Goal: Task Accomplishment & Management: Complete application form

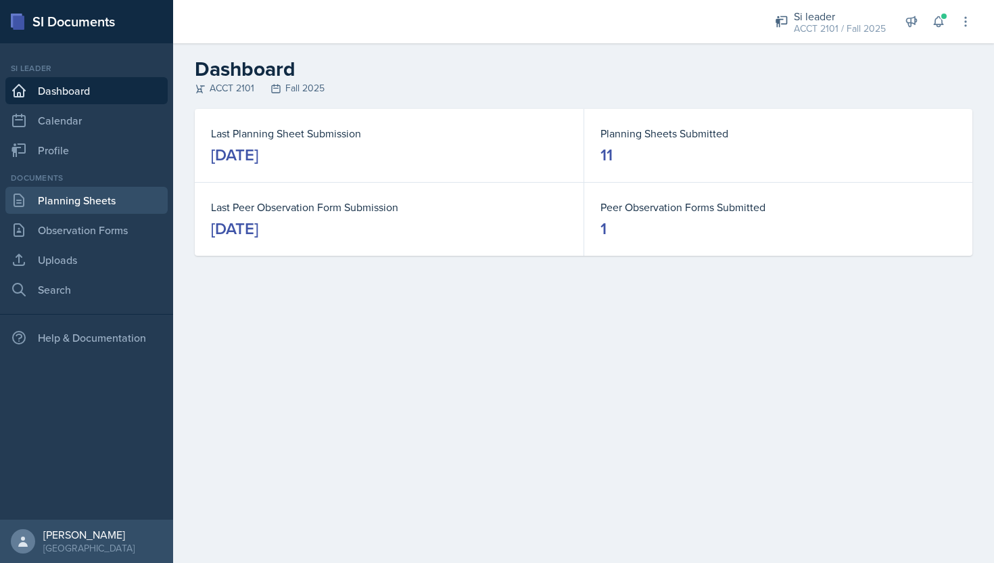
click at [141, 202] on link "Planning Sheets" at bounding box center [86, 200] width 162 height 27
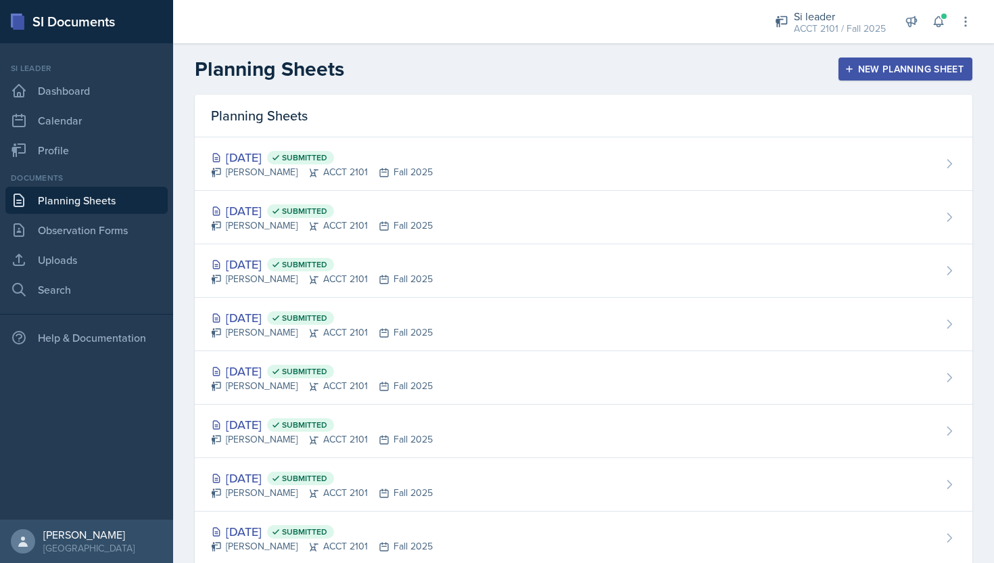
click at [896, 76] on button "New Planning Sheet" at bounding box center [906, 68] width 134 height 23
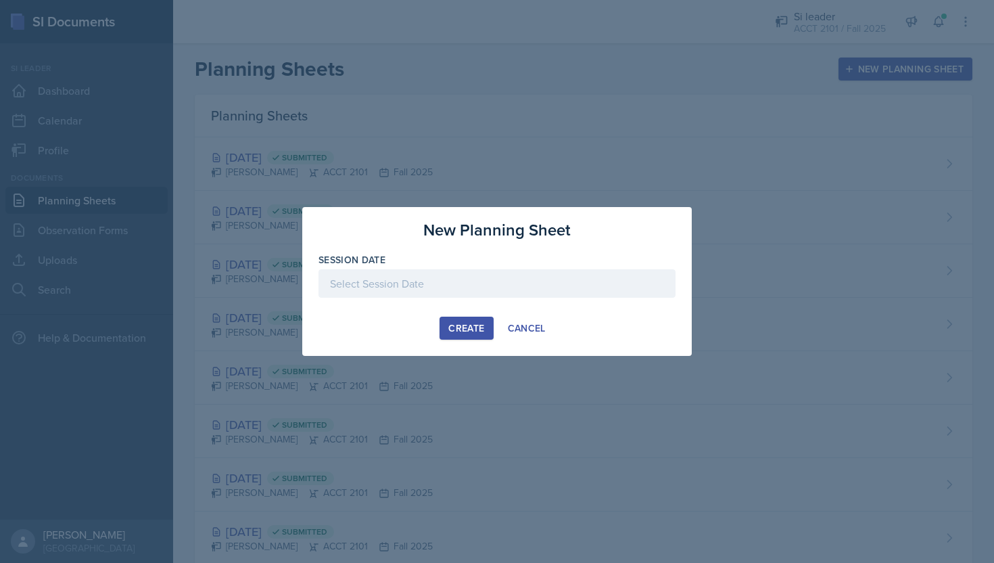
click at [554, 282] on div at bounding box center [497, 283] width 357 height 28
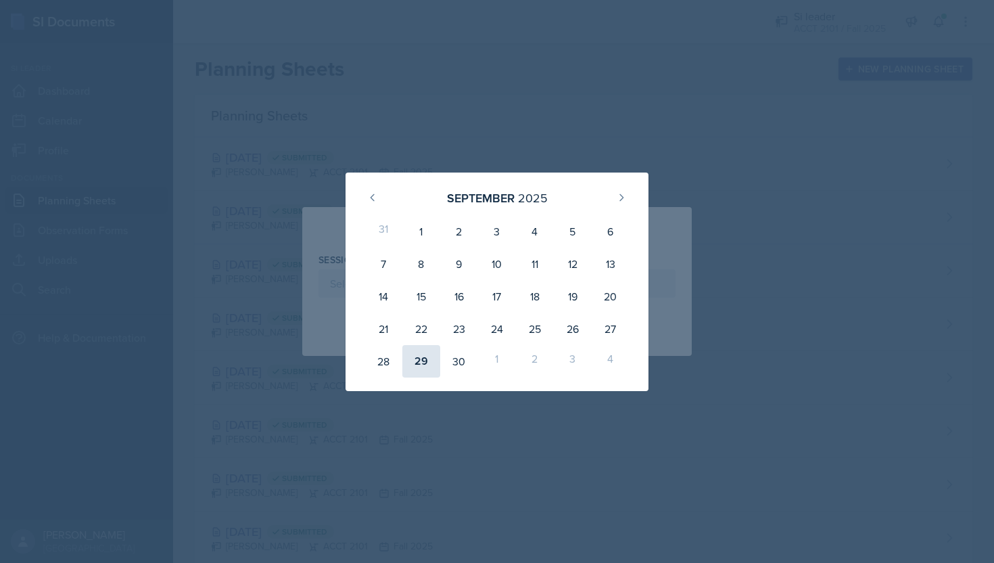
click at [429, 369] on div "29" at bounding box center [421, 361] width 38 height 32
type input "[DATE]"
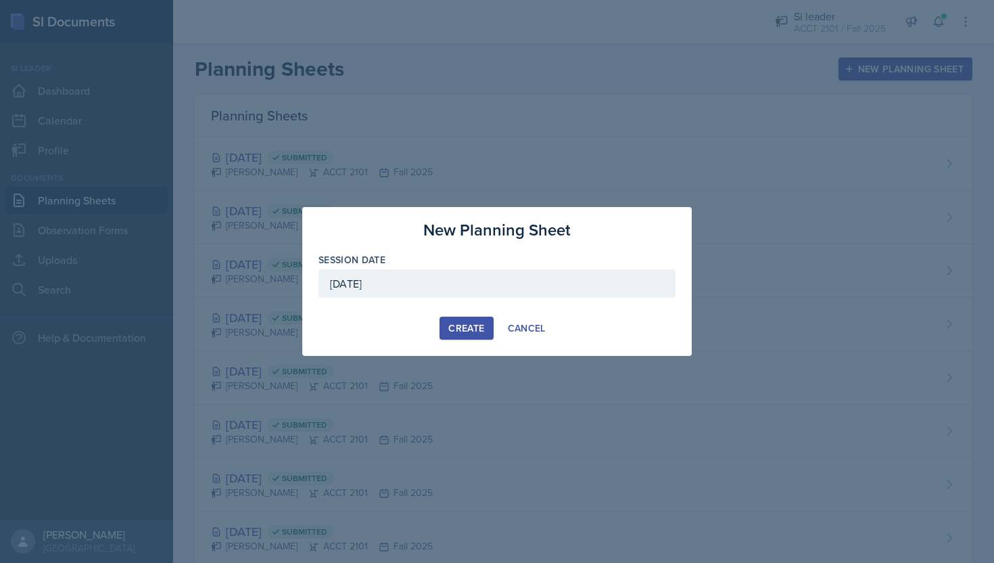
click at [448, 327] on div "Create" at bounding box center [466, 328] width 36 height 11
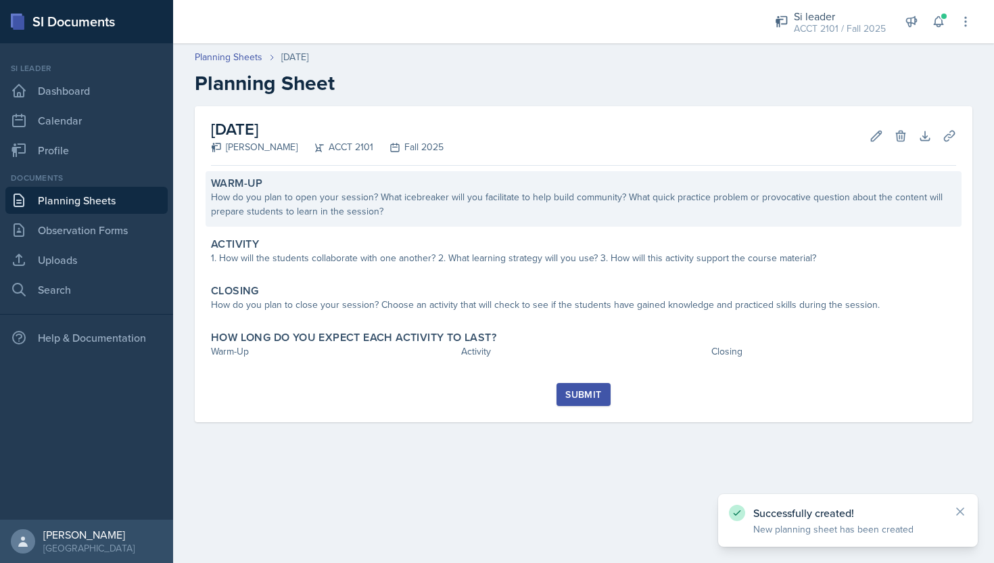
click at [470, 212] on div "How do you plan to open your session? What icebreaker will you facilitate to he…" at bounding box center [583, 204] width 745 height 28
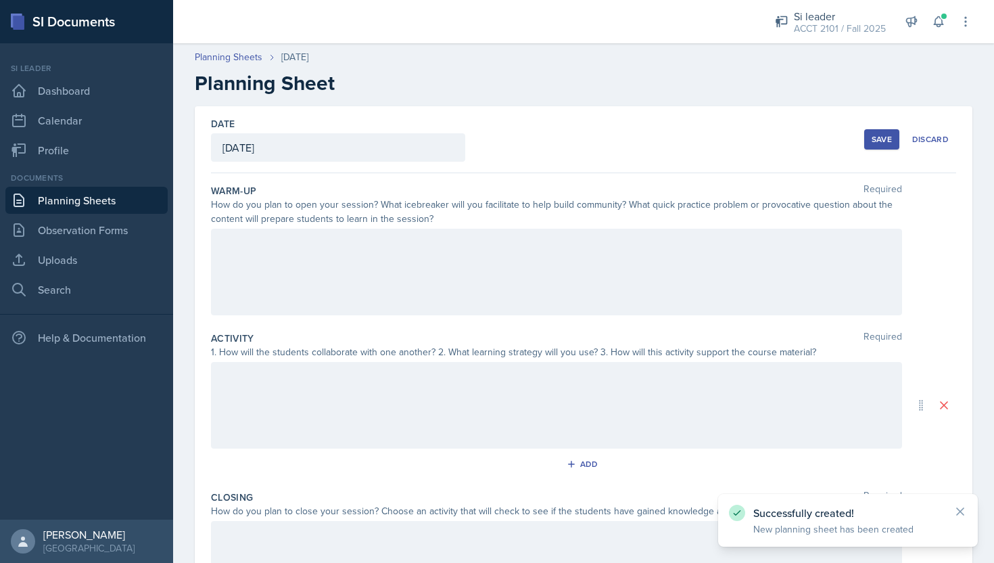
click at [467, 278] on div at bounding box center [556, 272] width 691 height 87
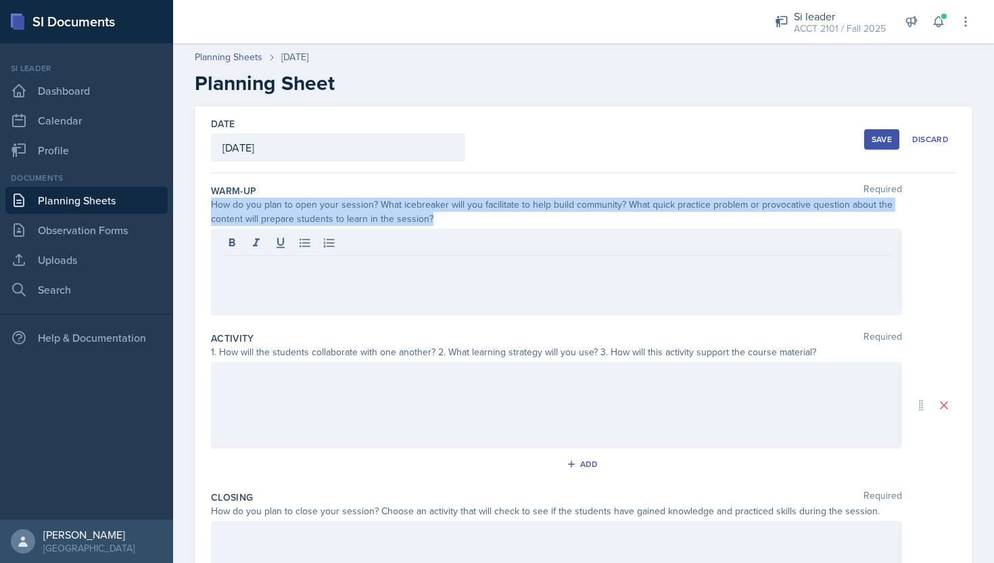
drag, startPoint x: 212, startPoint y: 204, endPoint x: 436, endPoint y: 223, distance: 225.4
click at [436, 223] on div "How do you plan to open your session? What icebreaker will you facilitate to he…" at bounding box center [556, 211] width 691 height 28
copy div "How do you plan to open your session? What icebreaker will you facilitate to he…"
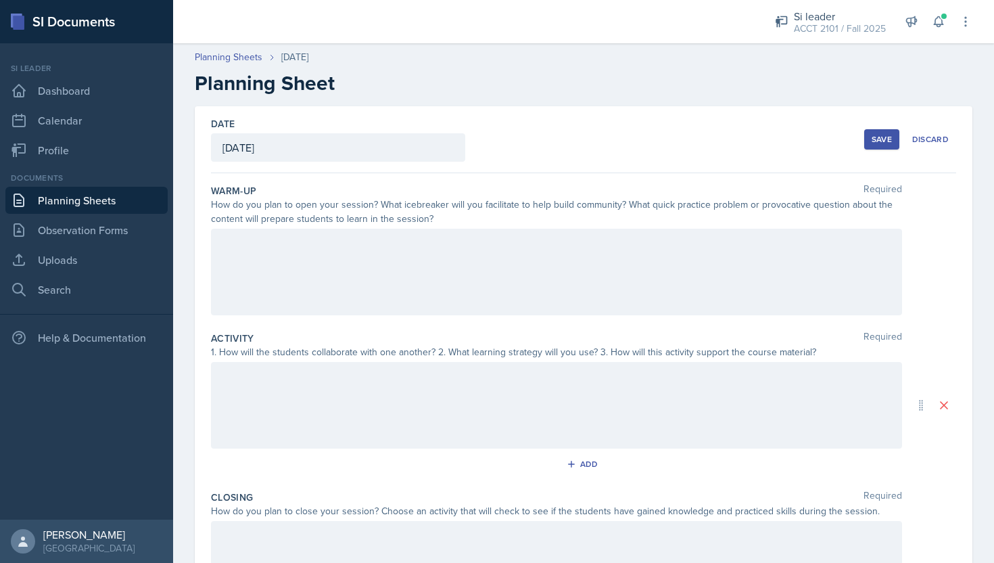
click at [378, 283] on div at bounding box center [556, 272] width 691 height 87
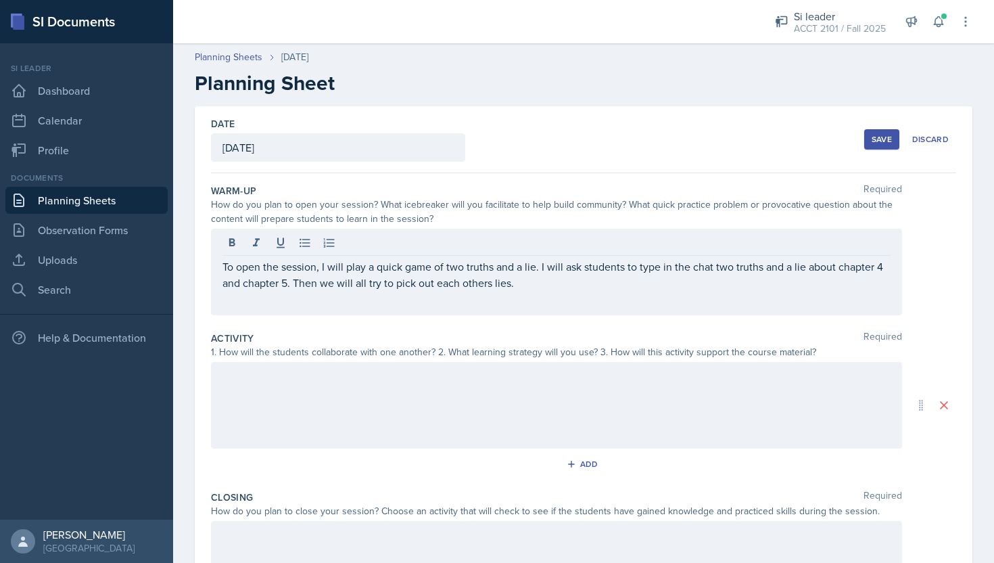
click at [307, 410] on div at bounding box center [556, 405] width 691 height 87
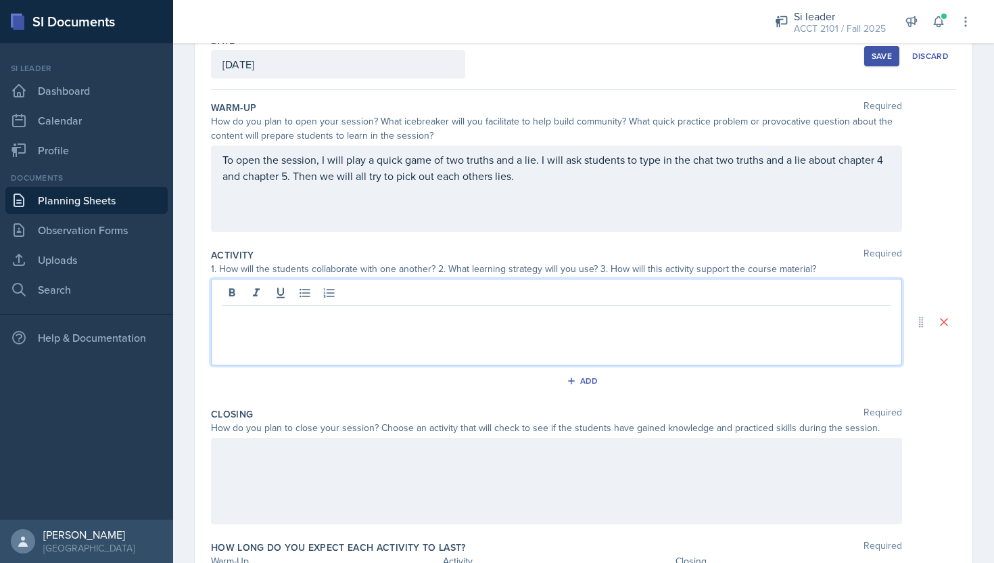
scroll to position [94, 0]
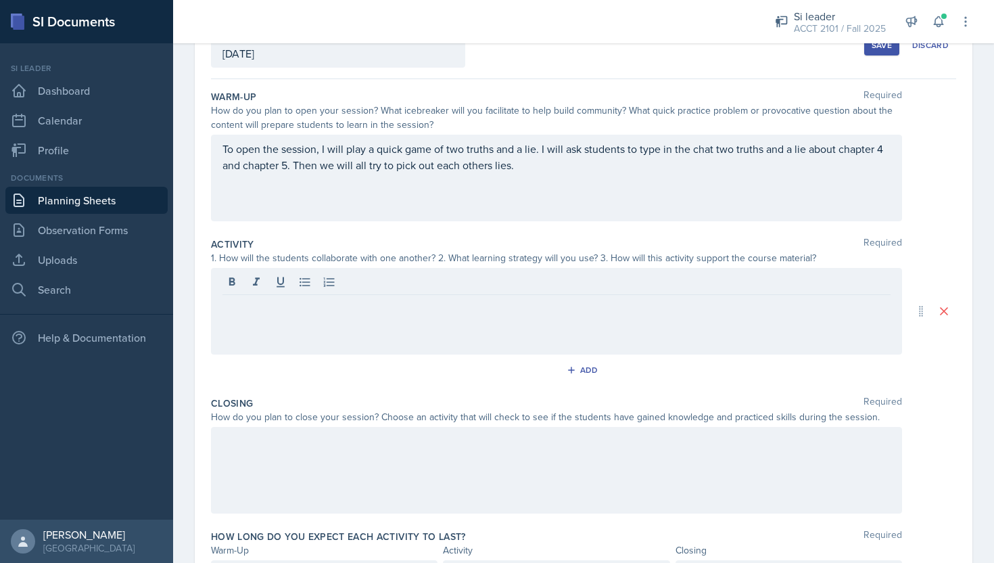
click at [335, 320] on div at bounding box center [556, 311] width 691 height 87
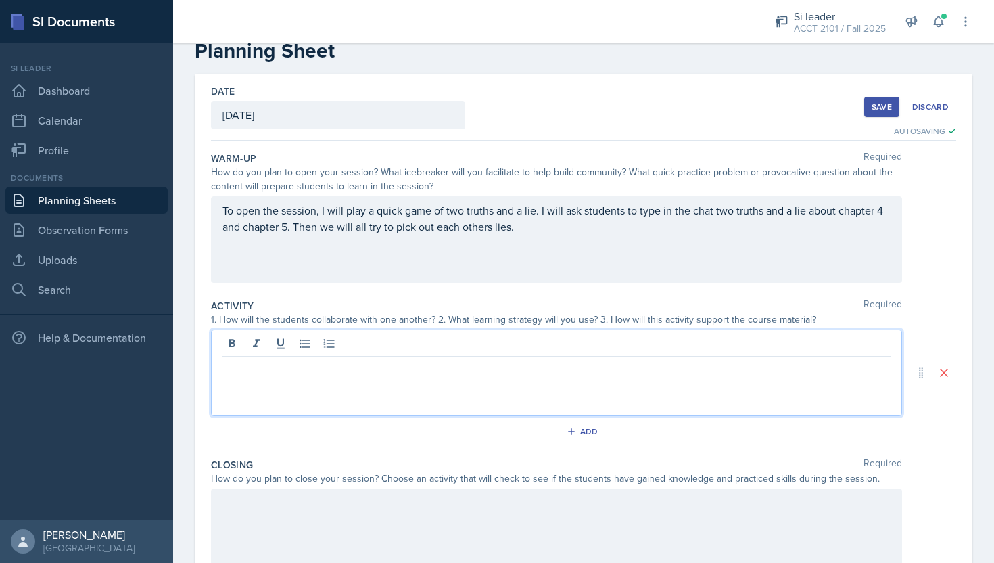
scroll to position [24, 0]
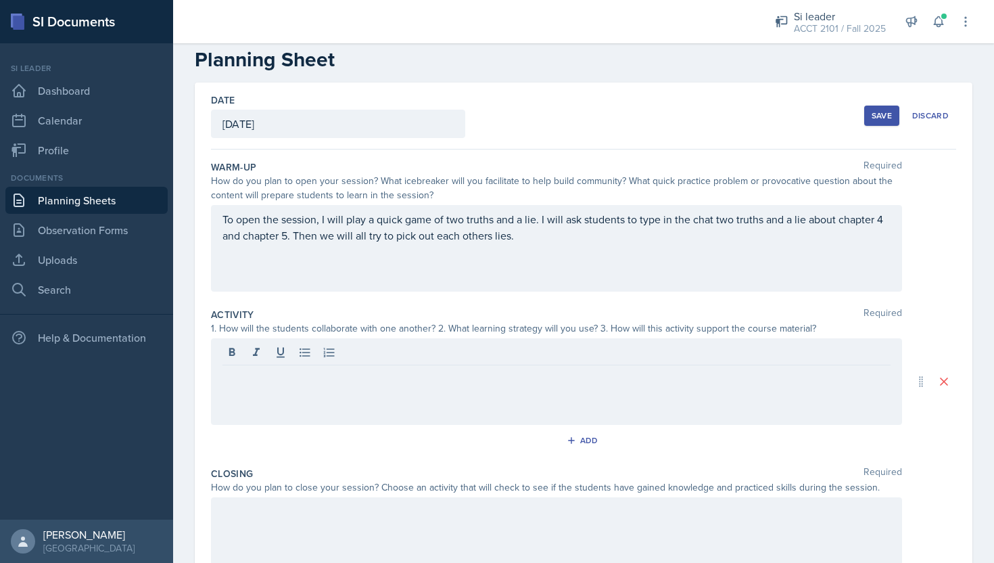
click at [884, 116] on div "Save" at bounding box center [882, 115] width 20 height 11
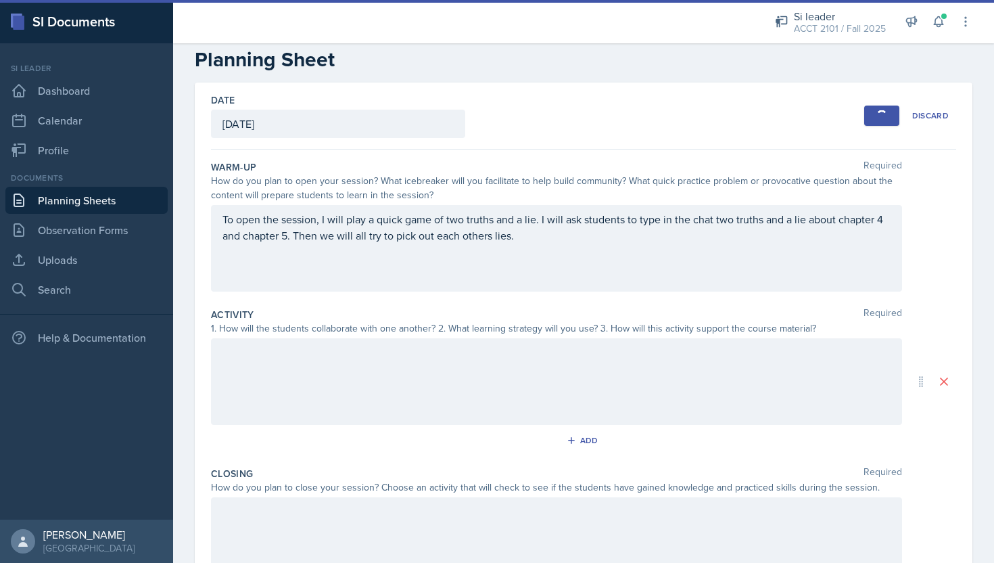
click at [124, 194] on link "Planning Sheets" at bounding box center [86, 200] width 162 height 27
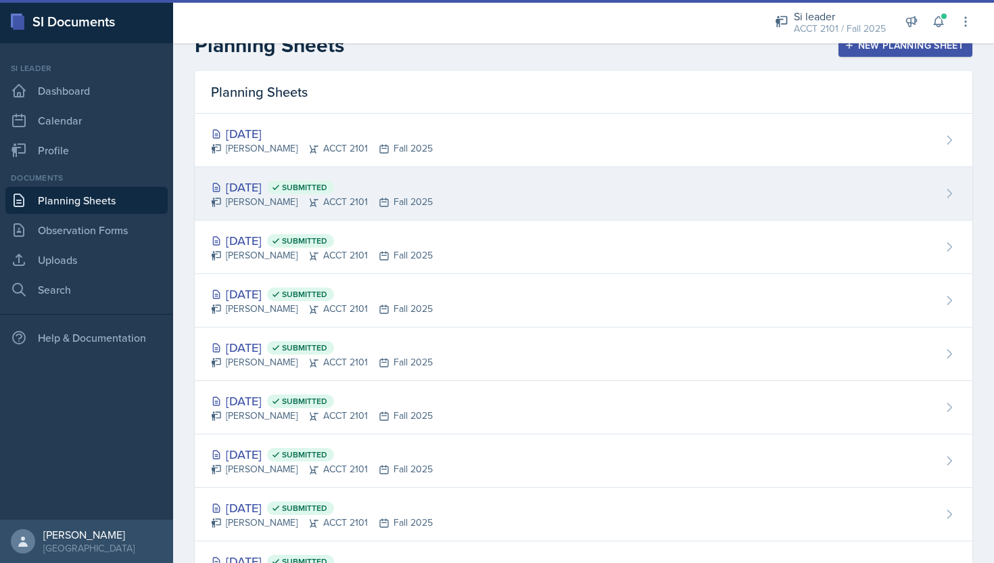
click at [323, 197] on div "[PERSON_NAME] ACCT 2101 Fall 2025" at bounding box center [322, 202] width 222 height 14
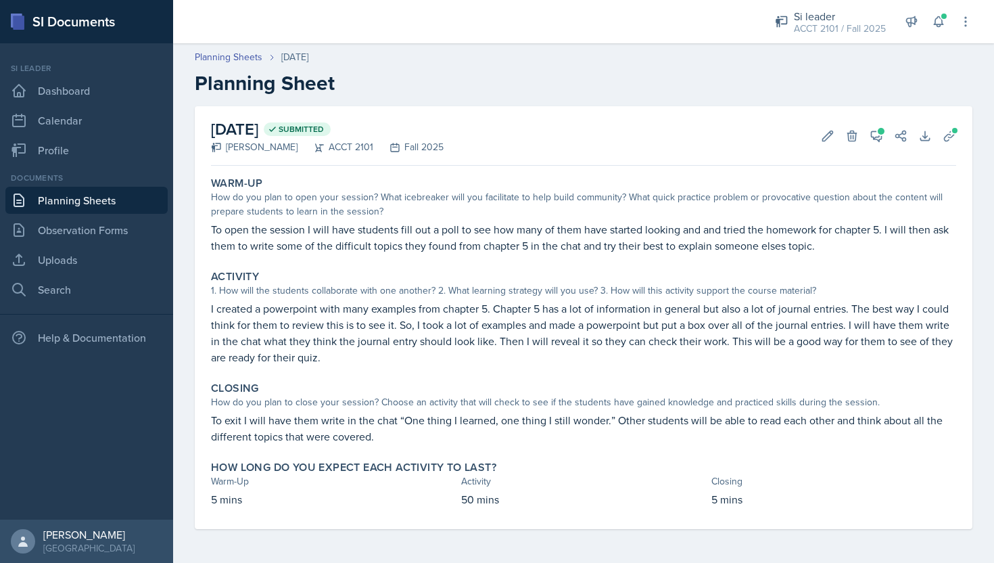
click at [335, 358] on p "I created a powerpoint with many examples from chapter 5. Chapter 5 has a lot o…" at bounding box center [583, 332] width 745 height 65
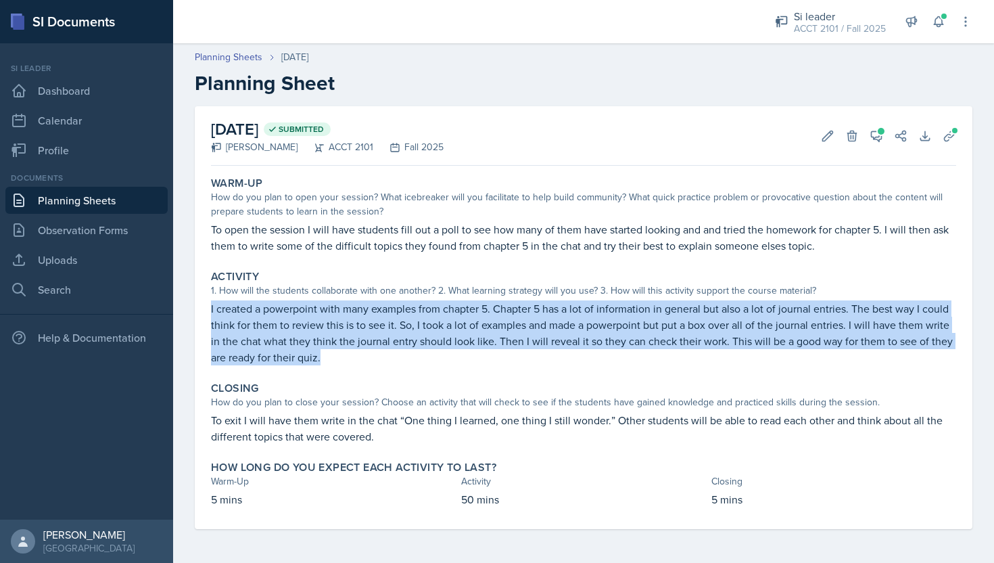
drag, startPoint x: 320, startPoint y: 358, endPoint x: 210, endPoint y: 308, distance: 121.1
click at [210, 308] on div "Activity 1. How will the students collaborate with one another? 2. What learnin…" at bounding box center [584, 317] width 756 height 106
copy p "I created a powerpoint with many examples from chapter 5. Chapter 5 has a lot o…"
click at [877, 133] on icon at bounding box center [877, 136] width 14 height 14
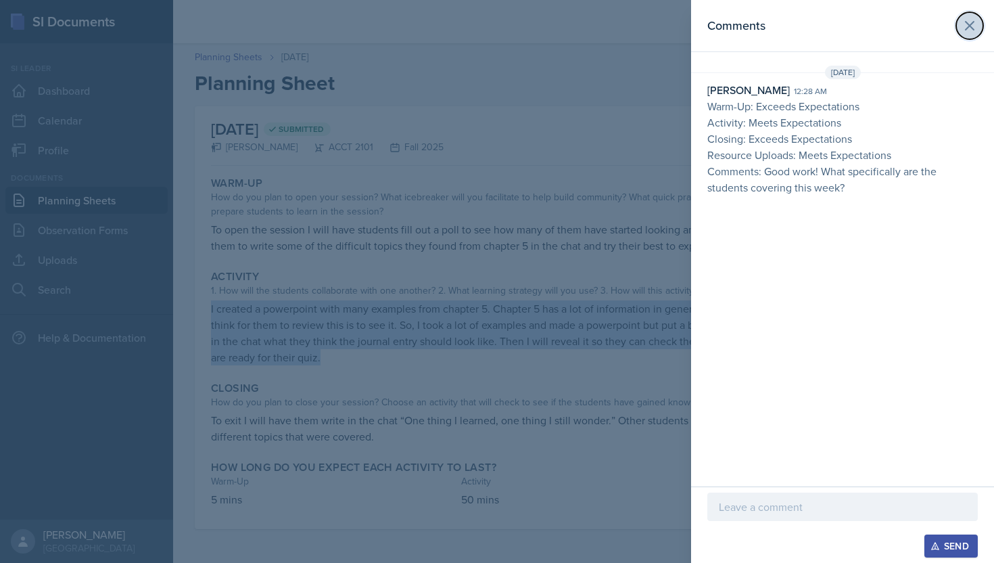
click at [971, 33] on icon at bounding box center [970, 26] width 16 height 16
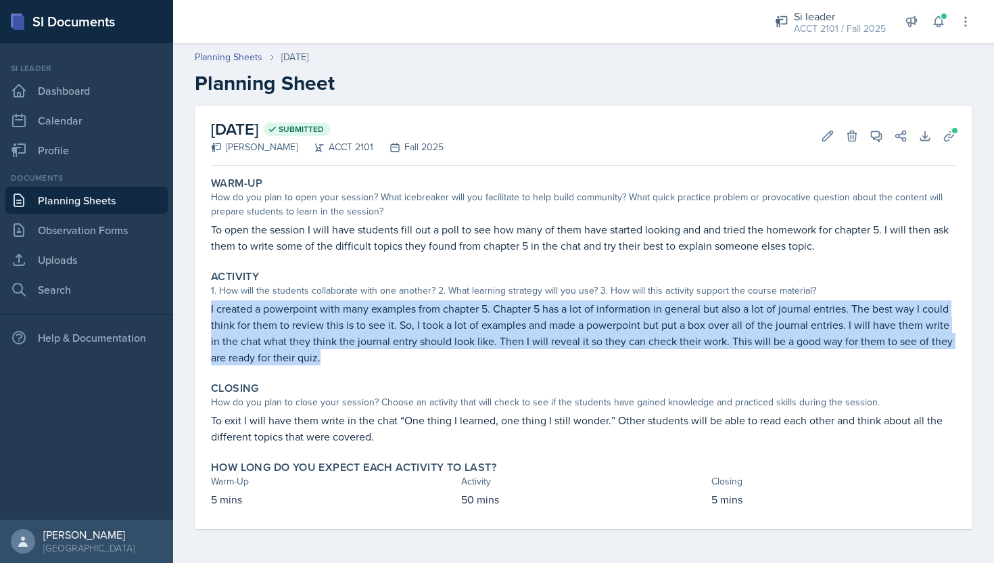
copy p "I created a powerpoint with many examples from chapter 5. Chapter 5 has a lot o…"
click at [109, 200] on link "Planning Sheets" at bounding box center [86, 200] width 162 height 27
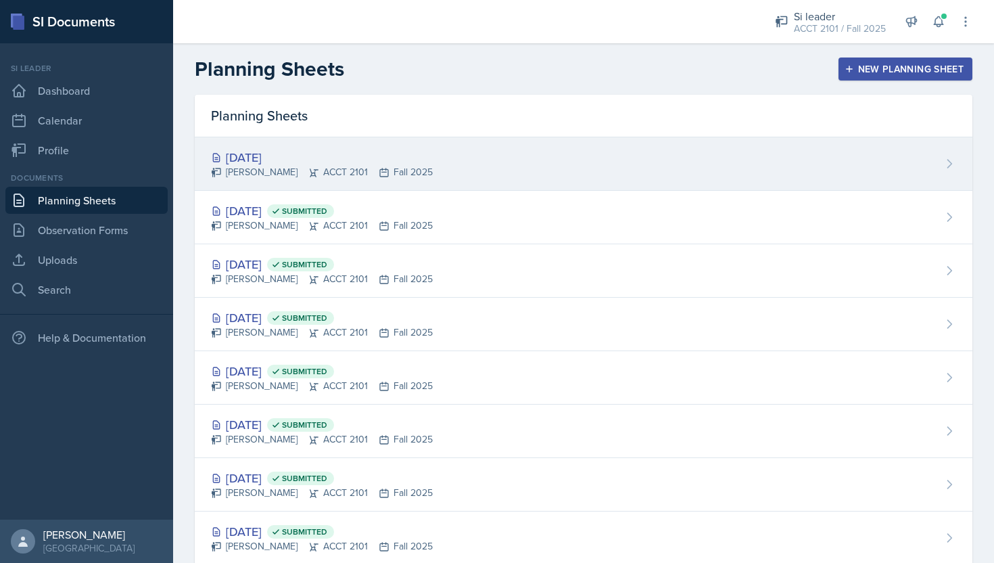
click at [358, 169] on div "[PERSON_NAME] ACCT 2101 Fall 2025" at bounding box center [322, 172] width 222 height 14
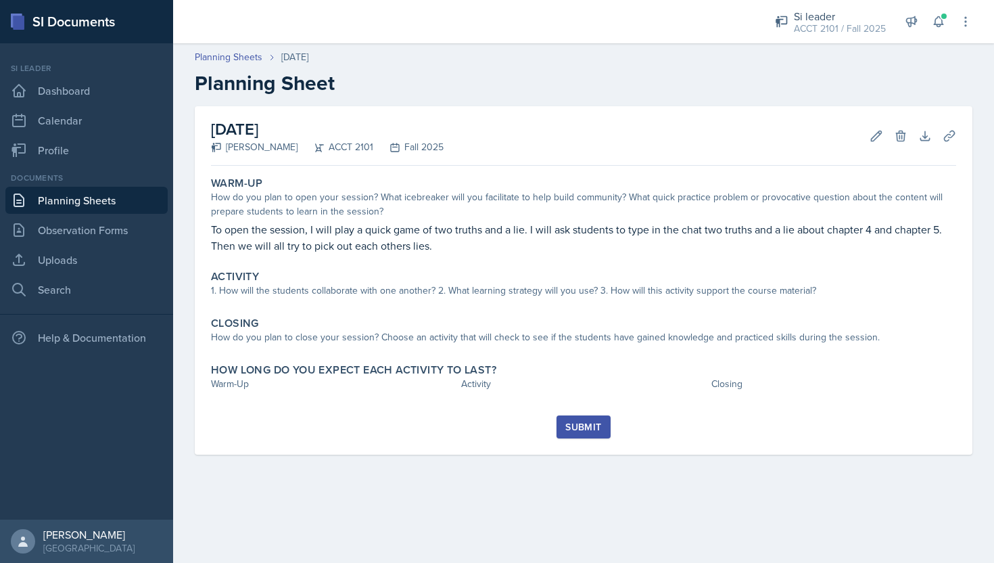
click at [446, 306] on div "Warm-Up How do you plan to open your session? What icebreaker will you facilita…" at bounding box center [583, 293] width 745 height 244
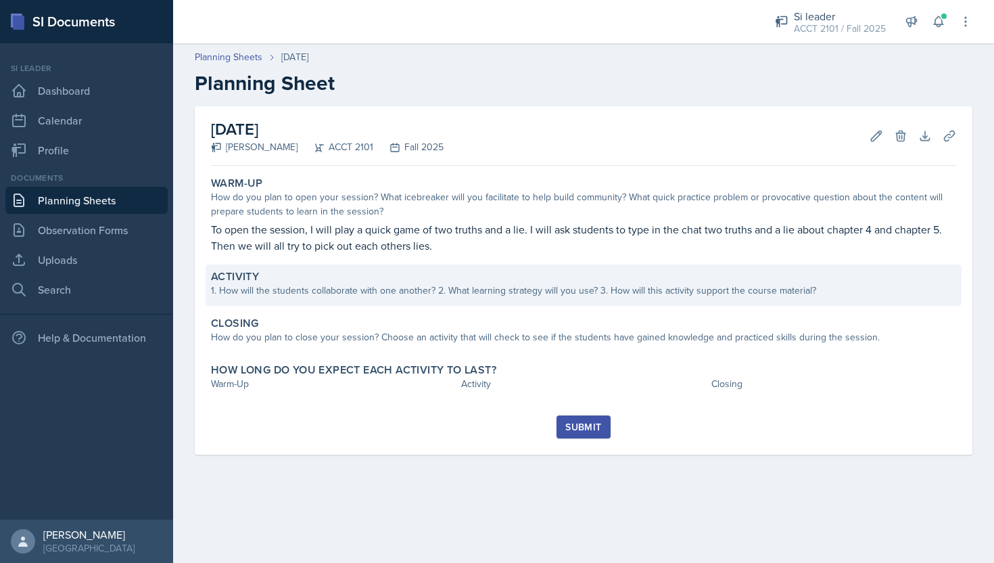
click at [446, 302] on div "Activity 1. How will the students collaborate with one another? 2. What learnin…" at bounding box center [584, 284] width 756 height 41
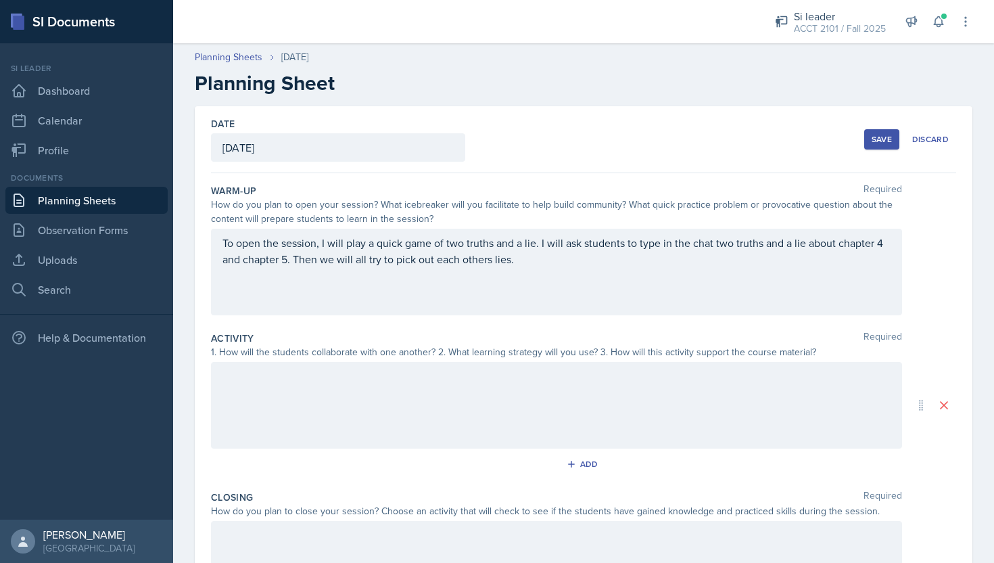
click at [400, 398] on div at bounding box center [556, 405] width 691 height 87
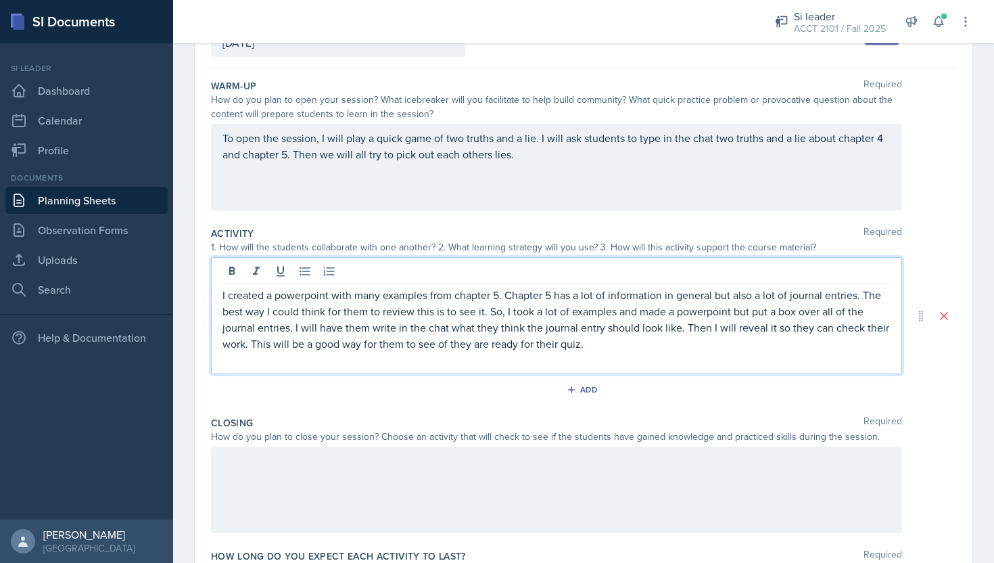
scroll to position [112, 0]
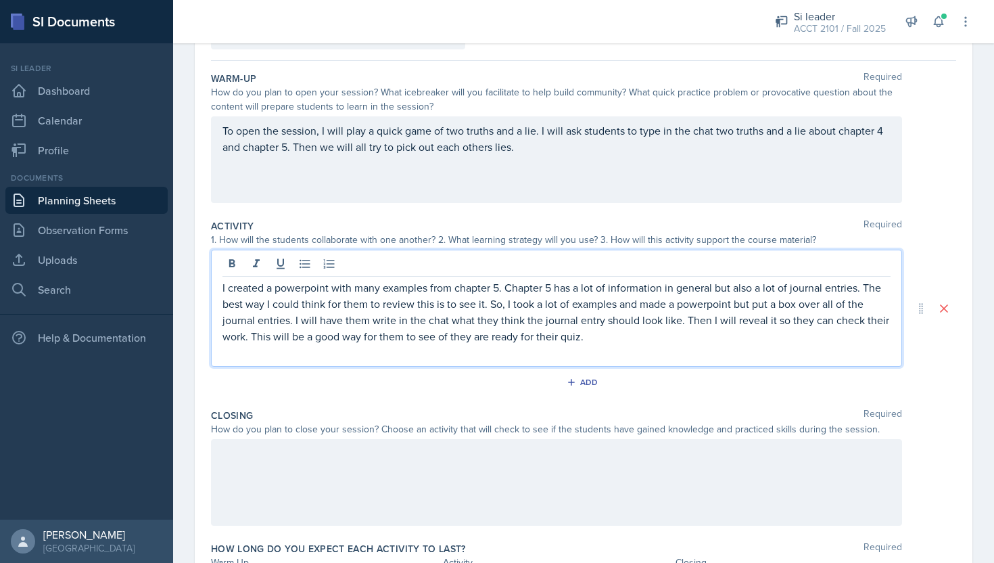
click at [620, 347] on p at bounding box center [557, 352] width 668 height 16
click at [222, 286] on div "I created a powerpoint with many examples from chapter 5. Chapter 5 has a lot o…" at bounding box center [556, 308] width 691 height 117
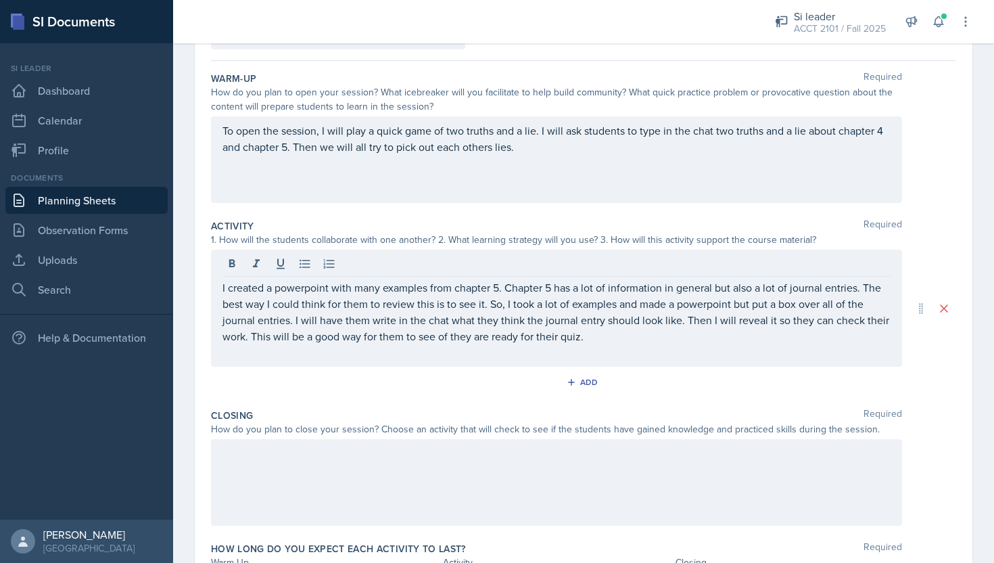
click at [220, 286] on div "I created a powerpoint with many examples from chapter 5. Chapter 5 has a lot o…" at bounding box center [556, 308] width 691 height 117
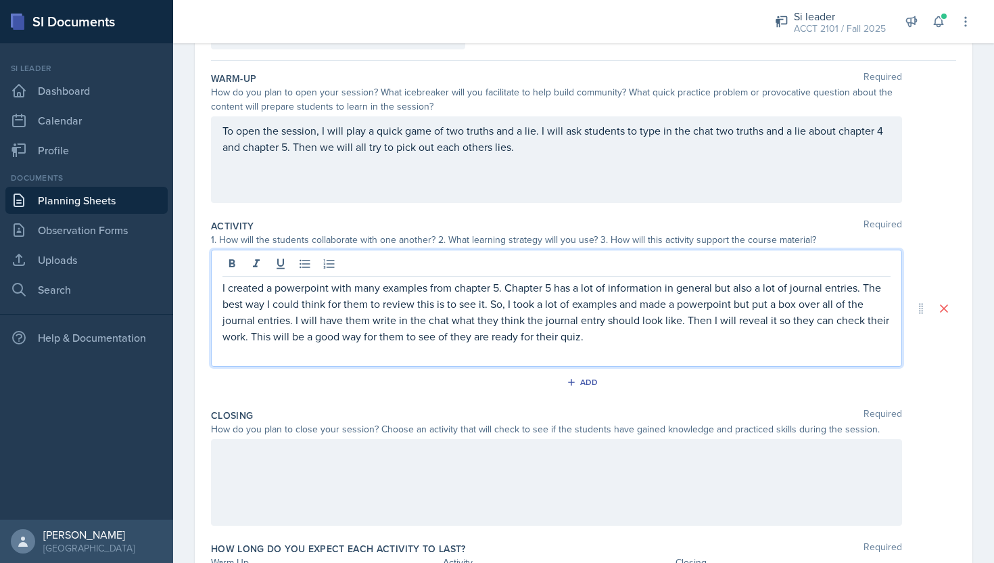
click at [223, 287] on p "I created a powerpoint with many examples from chapter 5. Chapter 5 has a lot o…" at bounding box center [557, 311] width 668 height 65
click at [461, 331] on p "I'm reusing this since no one joined last week- I created a powerpoint with man…" at bounding box center [557, 311] width 668 height 65
click at [402, 494] on div at bounding box center [556, 482] width 691 height 87
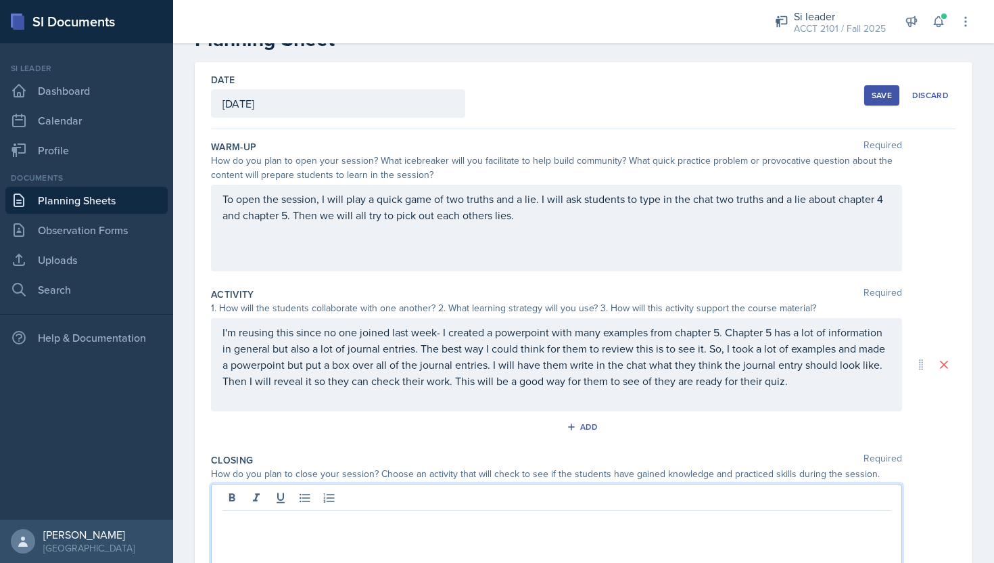
scroll to position [24, 0]
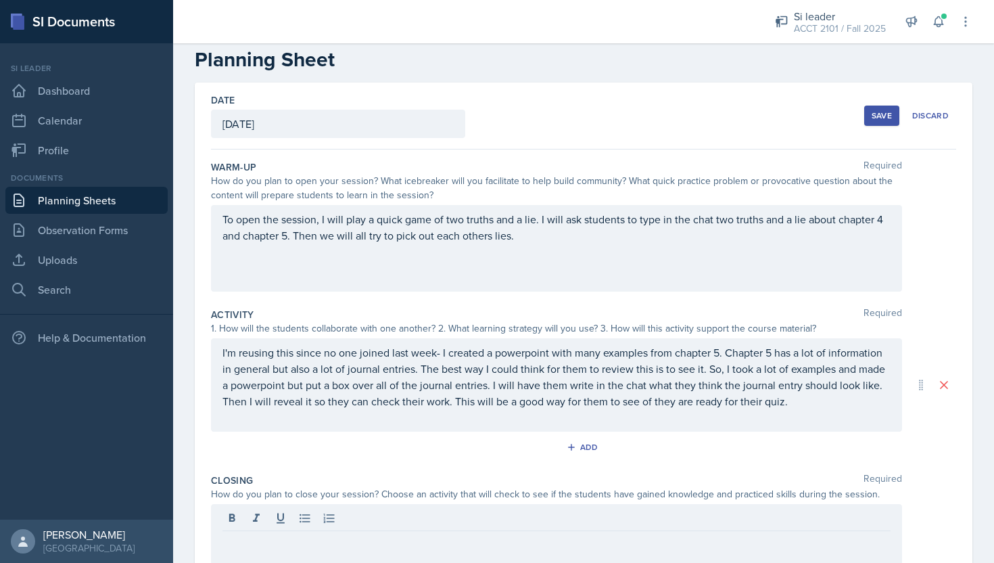
click at [881, 118] on div "Save" at bounding box center [882, 115] width 20 height 11
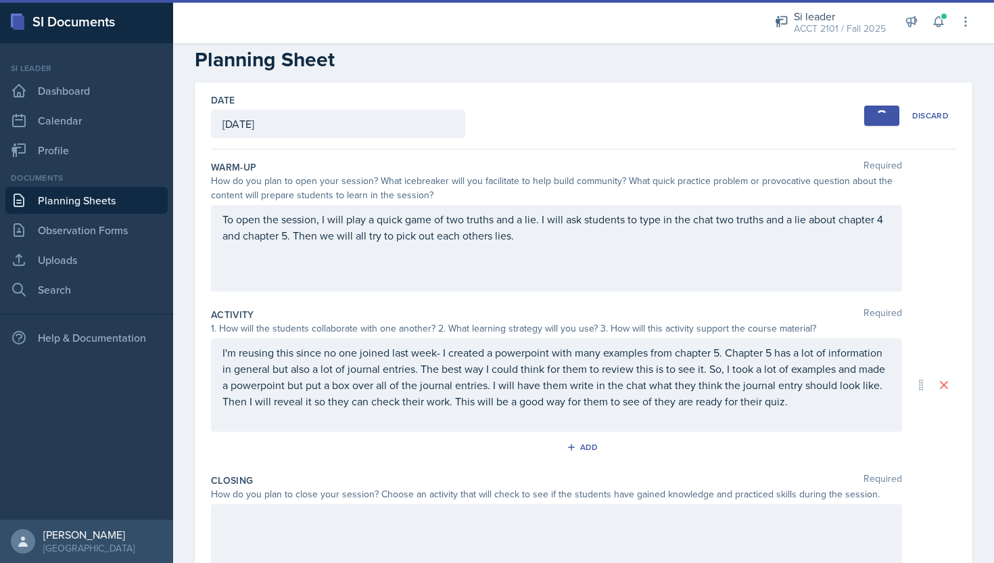
scroll to position [3, 0]
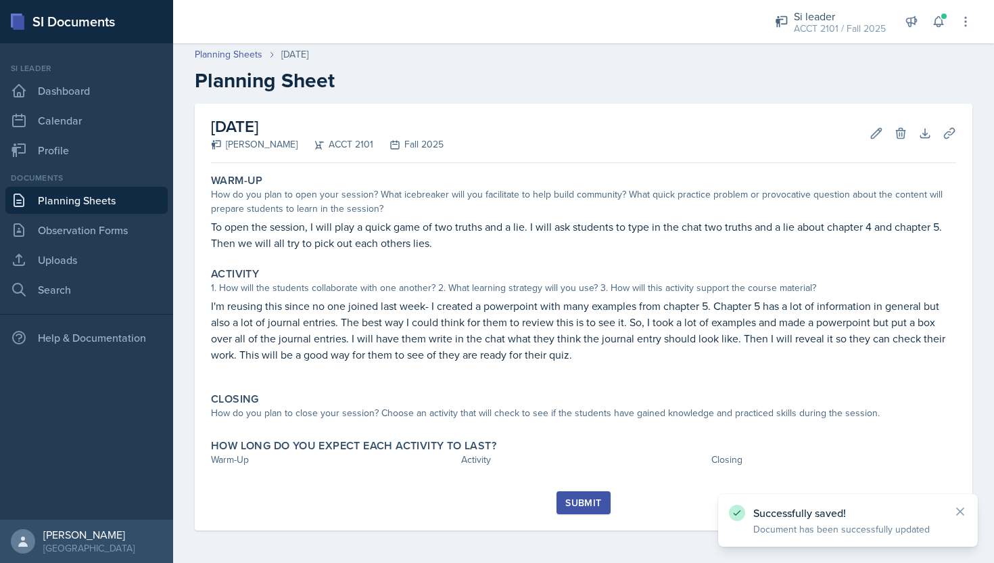
click at [106, 206] on link "Planning Sheets" at bounding box center [86, 200] width 162 height 27
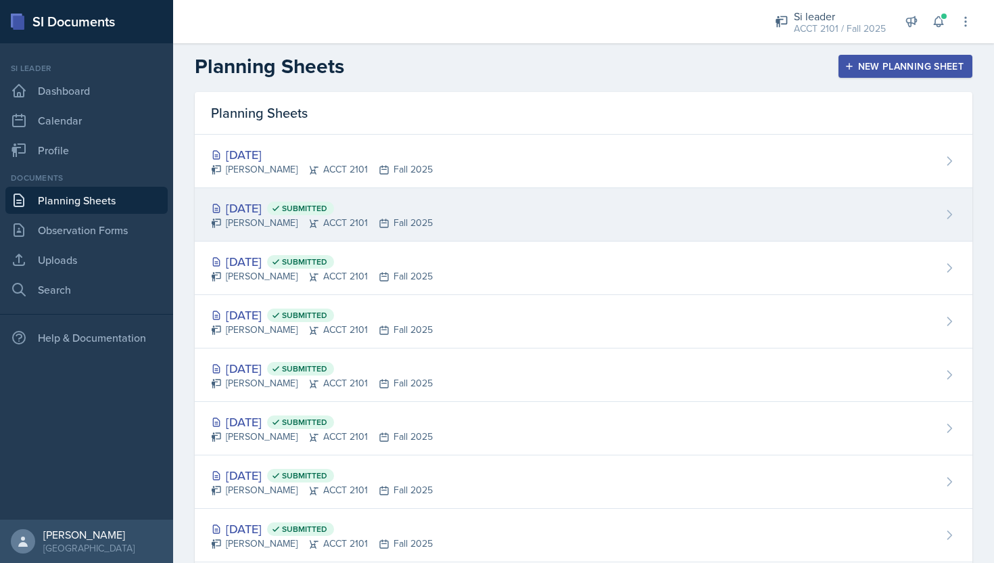
click at [307, 211] on div "[DATE] Submitted" at bounding box center [322, 208] width 222 height 18
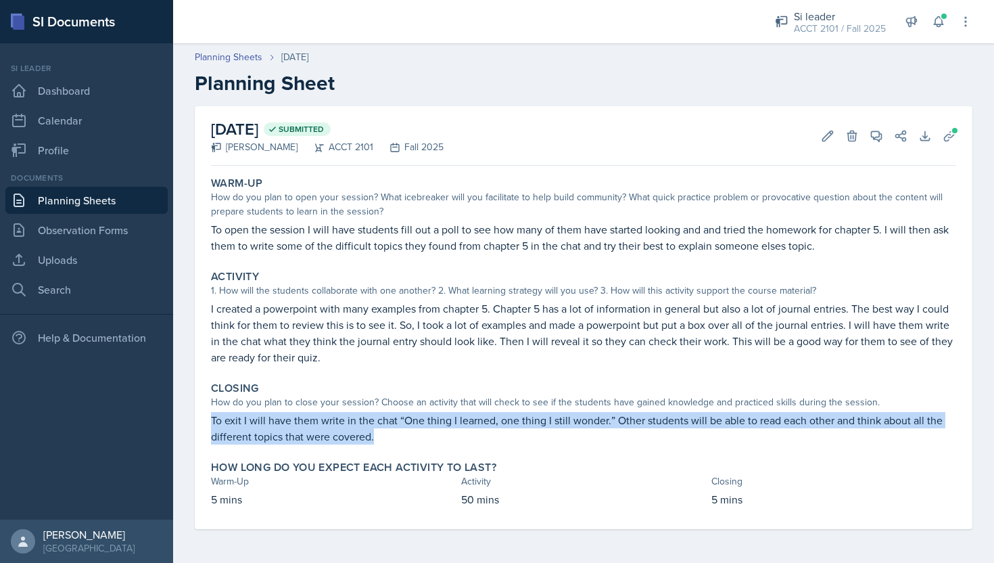
drag, startPoint x: 379, startPoint y: 435, endPoint x: 210, endPoint y: 414, distance: 170.4
click at [210, 414] on div "Closing How do you plan to close your session? Choose an activity that will che…" at bounding box center [584, 413] width 756 height 74
copy p "To exit I will have them write in the chat “One thing I learned, one thing I st…"
click at [84, 204] on link "Planning Sheets" at bounding box center [86, 200] width 162 height 27
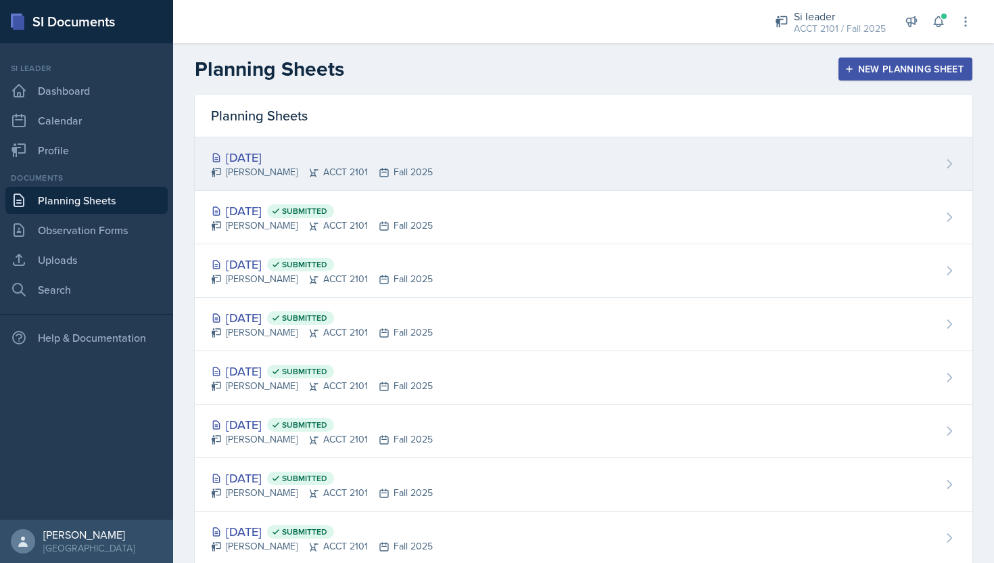
click at [273, 160] on div "[DATE]" at bounding box center [322, 157] width 222 height 18
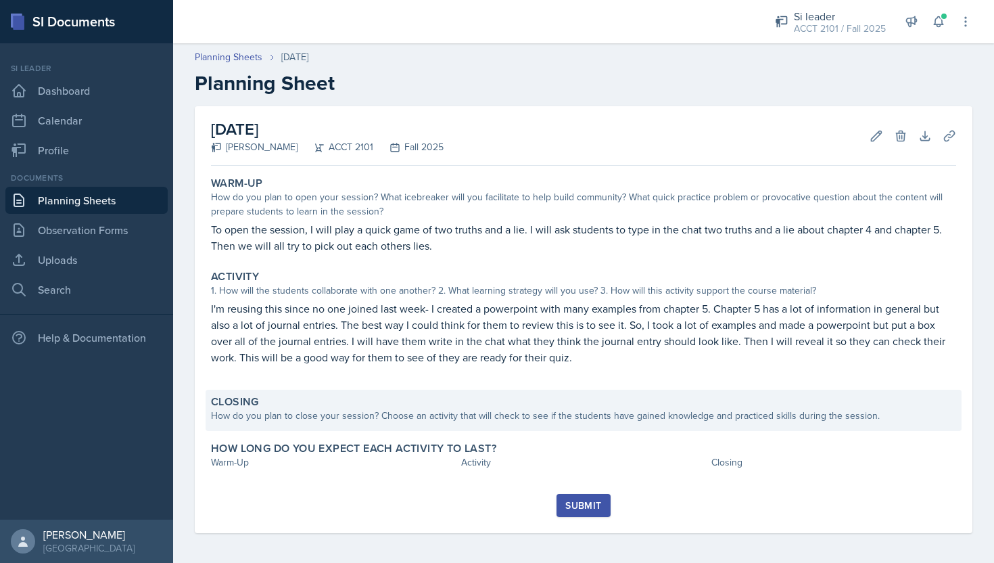
click at [348, 424] on div "Closing How do you plan to close your session? Choose an activity that will che…" at bounding box center [584, 410] width 756 height 41
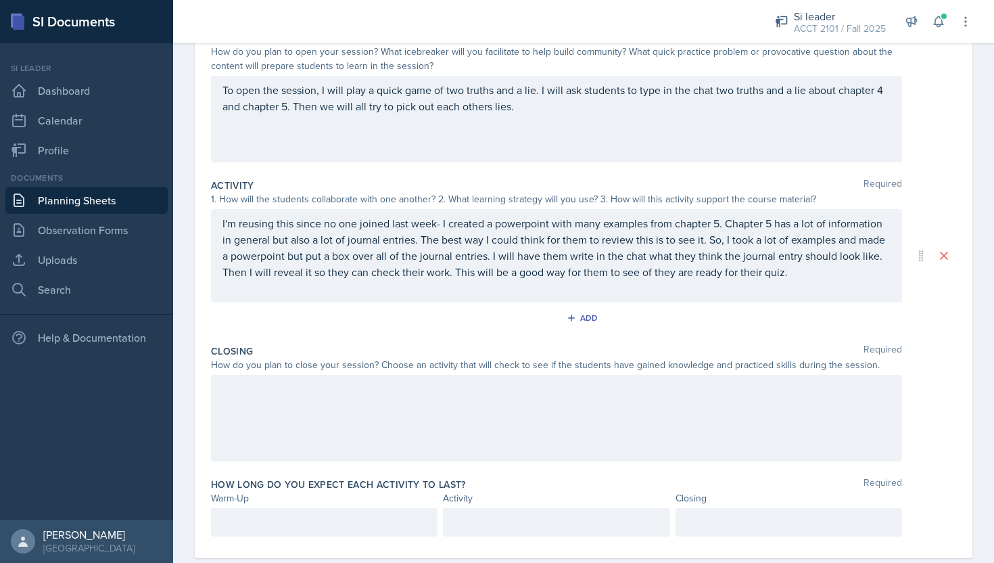
click at [368, 427] on div at bounding box center [556, 418] width 691 height 87
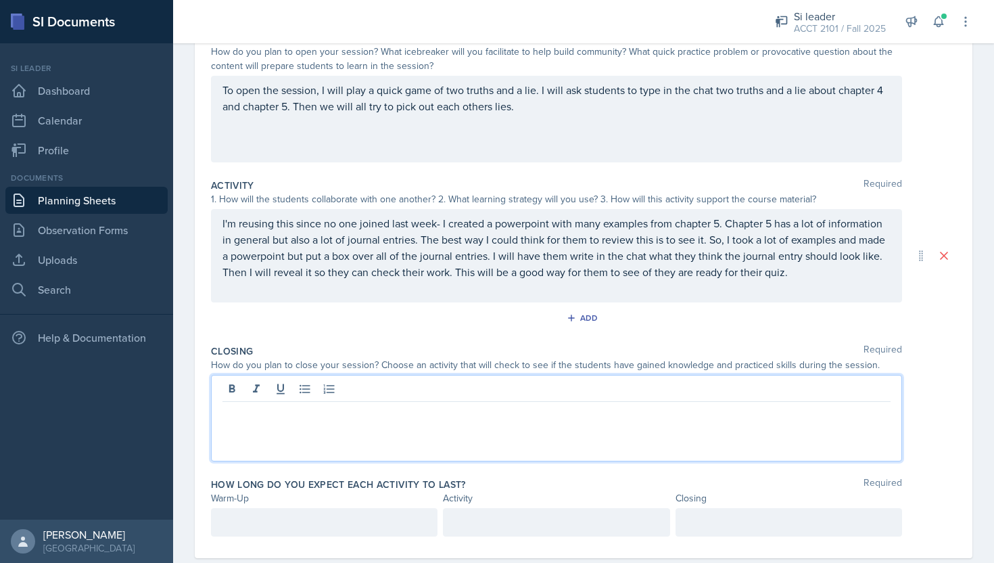
scroll to position [177, 0]
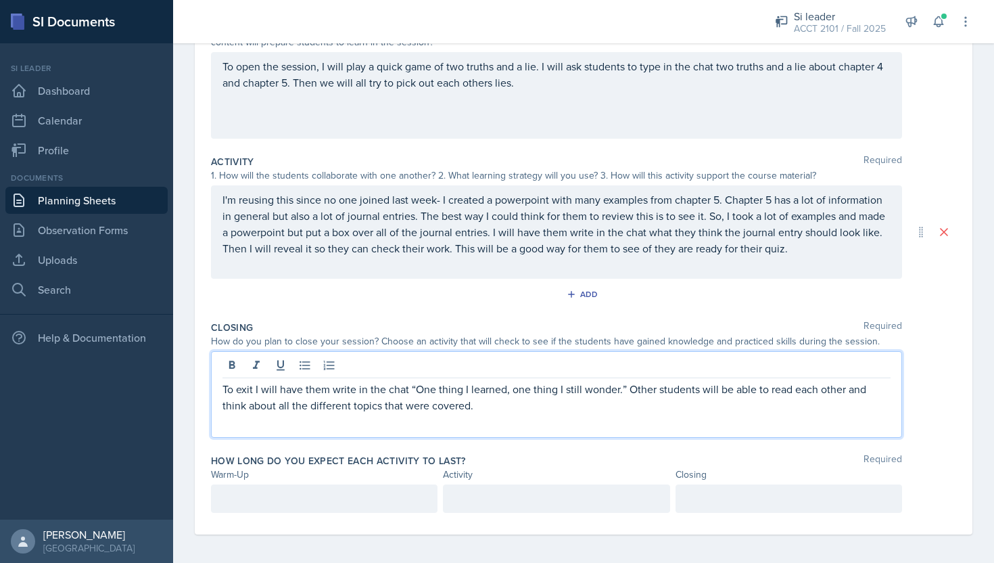
click at [356, 494] on div at bounding box center [324, 498] width 227 height 28
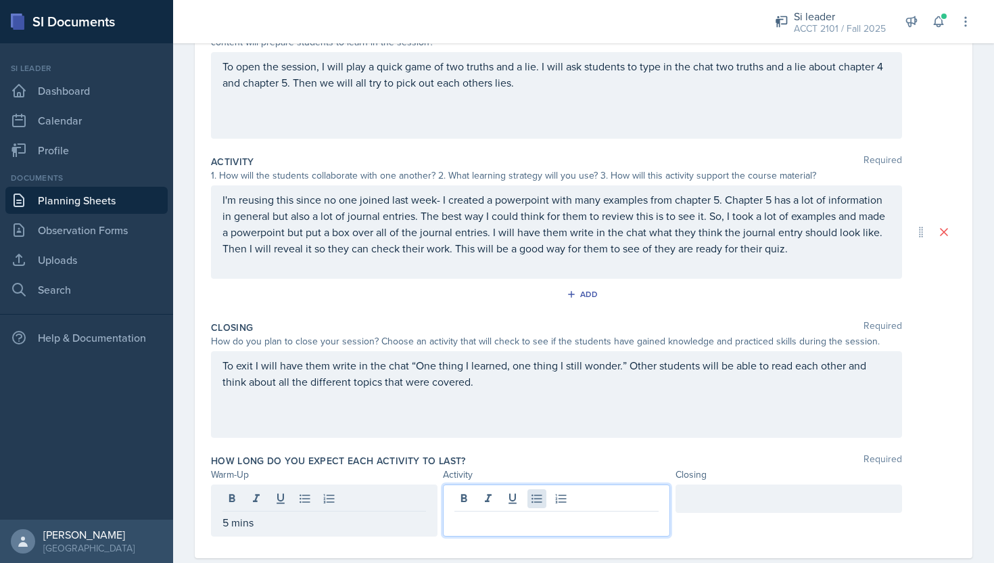
click at [542, 495] on div at bounding box center [556, 510] width 227 height 52
click at [745, 494] on div at bounding box center [789, 498] width 227 height 28
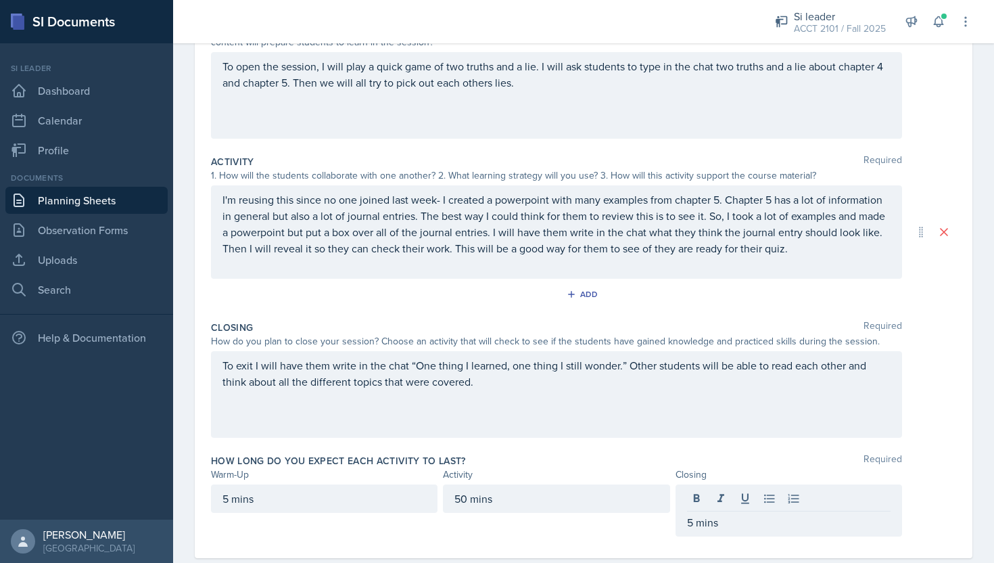
click at [536, 530] on div "50 mins" at bounding box center [556, 510] width 227 height 52
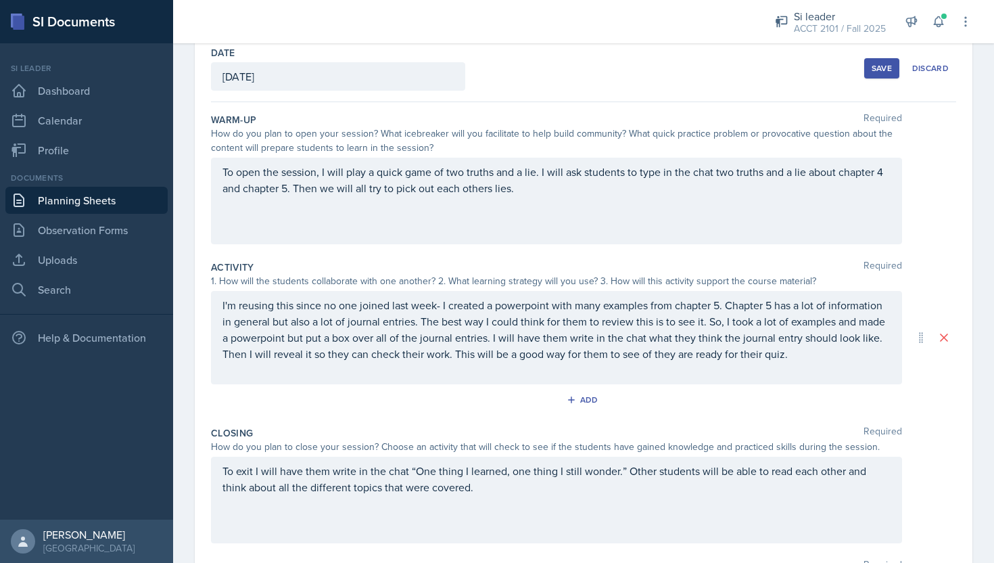
scroll to position [0, 0]
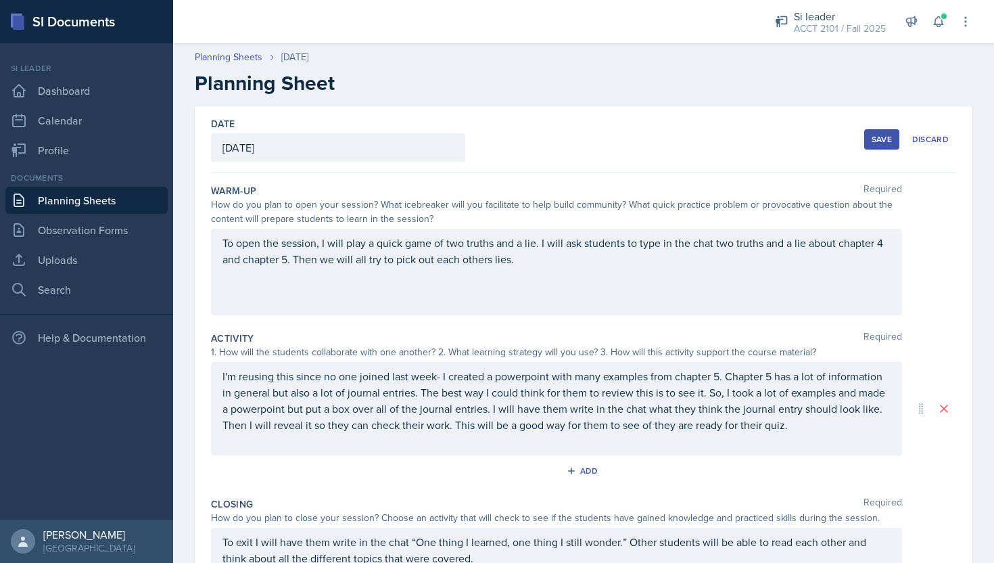
click at [889, 135] on div "Save" at bounding box center [882, 139] width 20 height 11
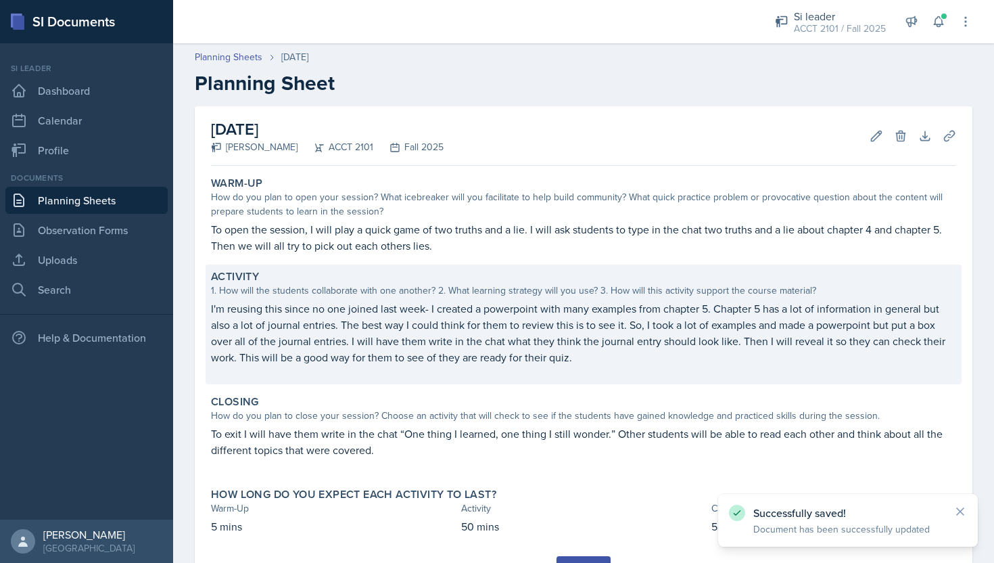
scroll to position [65, 0]
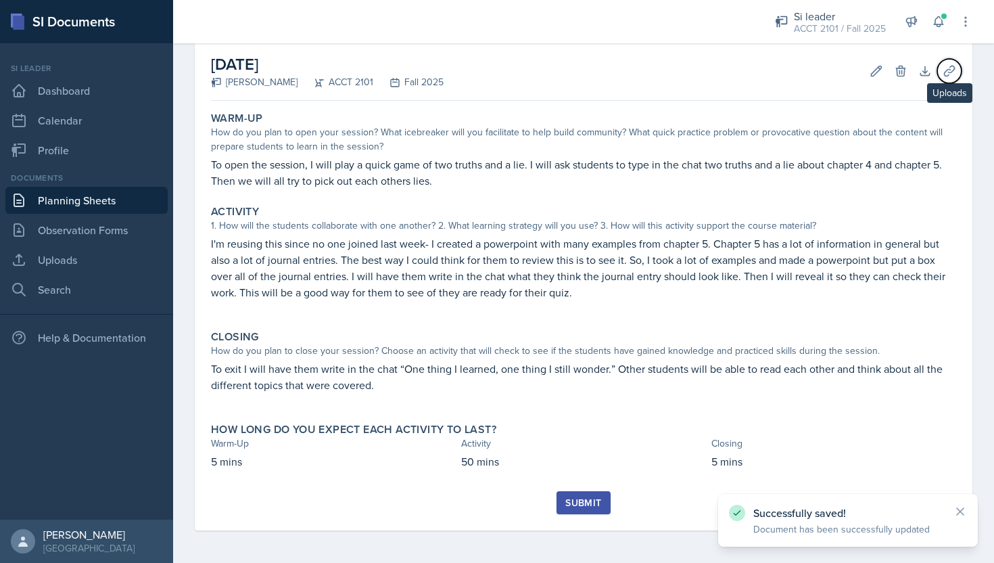
click at [948, 74] on icon at bounding box center [950, 71] width 14 height 14
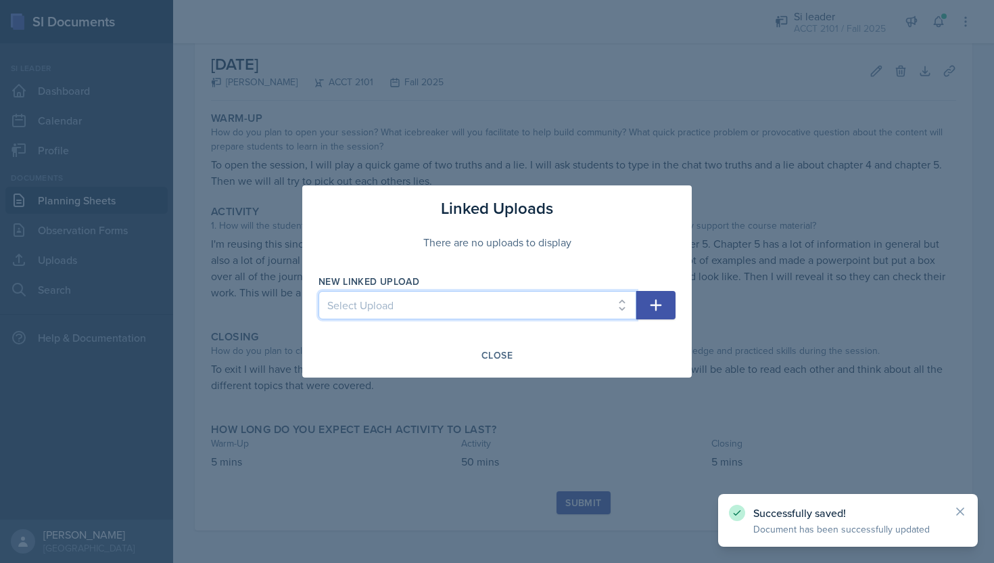
click at [598, 310] on select "Select Upload Session 1 Ch 1 Slides Major Review 1 Chapter 3 ACCT 2101 slides a…" at bounding box center [478, 305] width 318 height 28
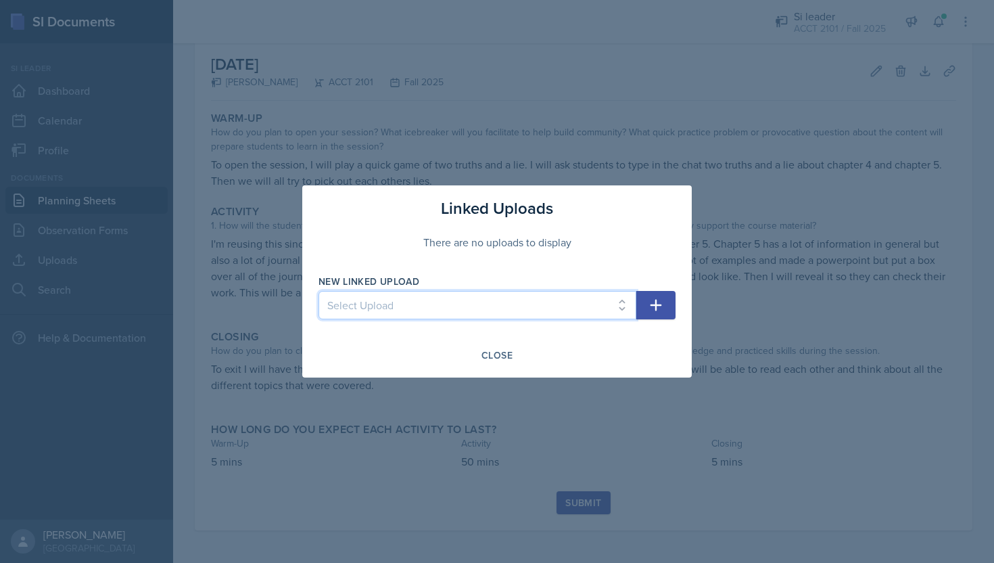
select select "fcba7dac-bf21-4433-a11b-7968158ec238"
click at [647, 312] on button "button" at bounding box center [655, 305] width 39 height 28
select select
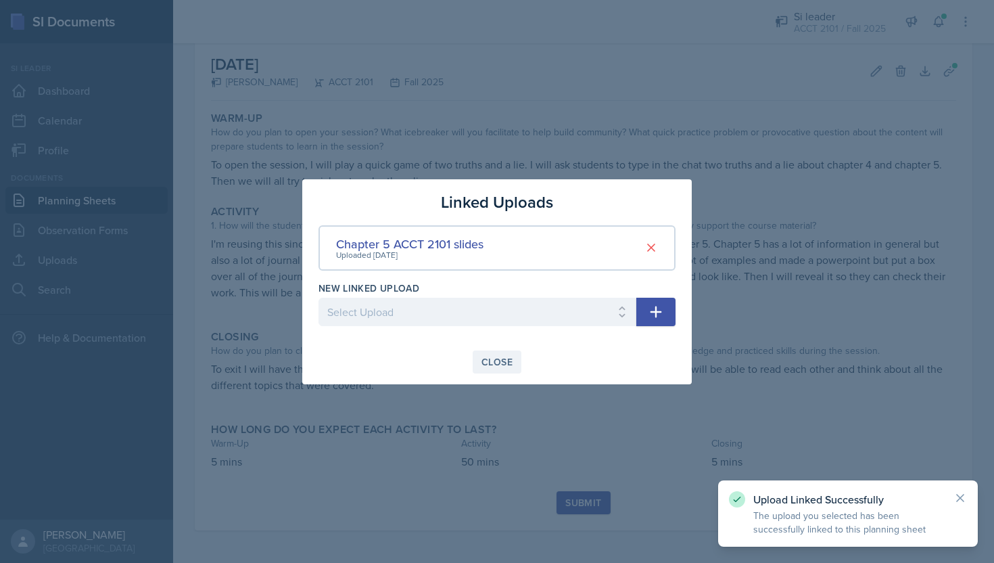
click at [506, 357] on div "Close" at bounding box center [497, 361] width 31 height 11
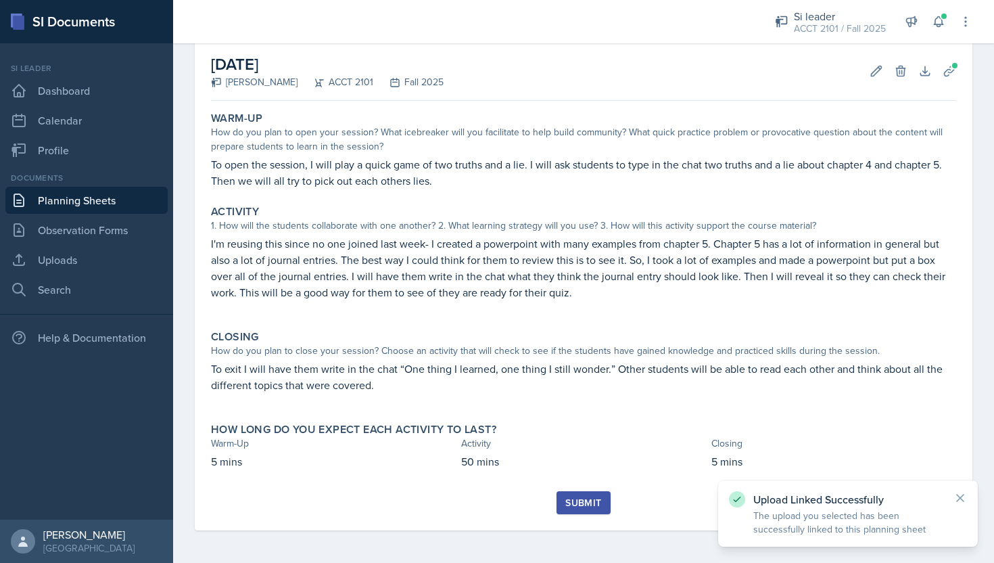
click at [586, 501] on div "Submit" at bounding box center [583, 502] width 36 height 11
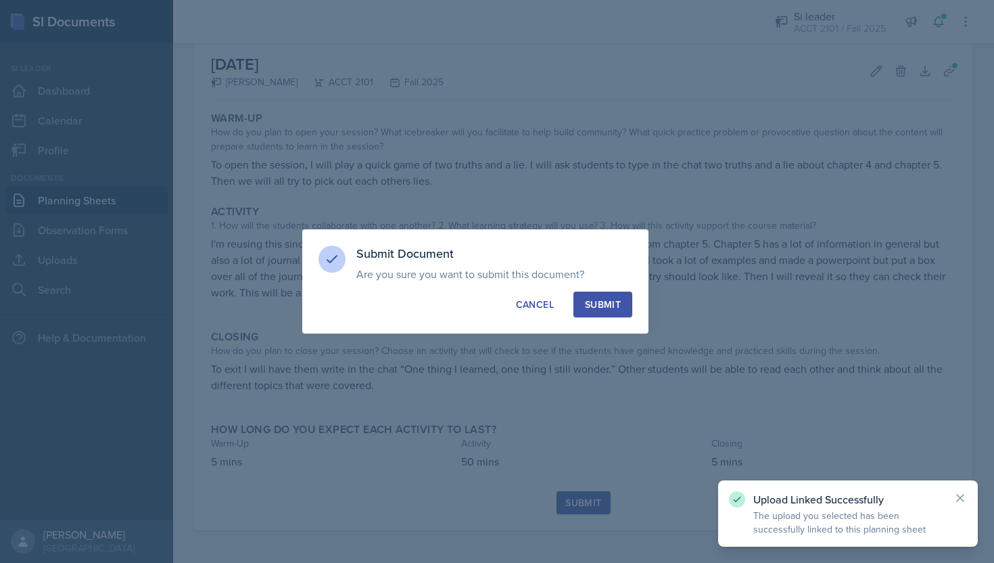
click at [612, 299] on div "Submit" at bounding box center [603, 305] width 36 height 14
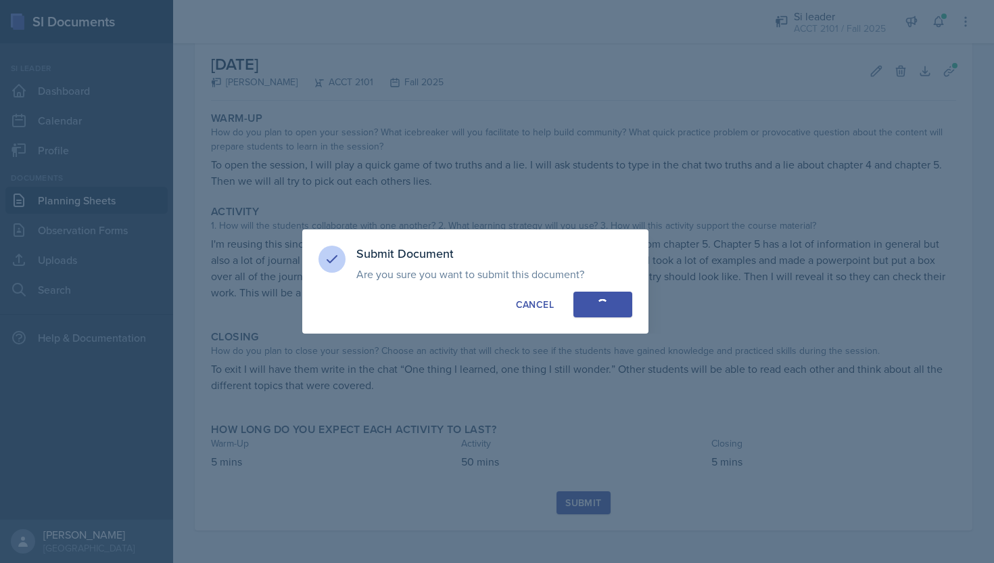
scroll to position [26, 0]
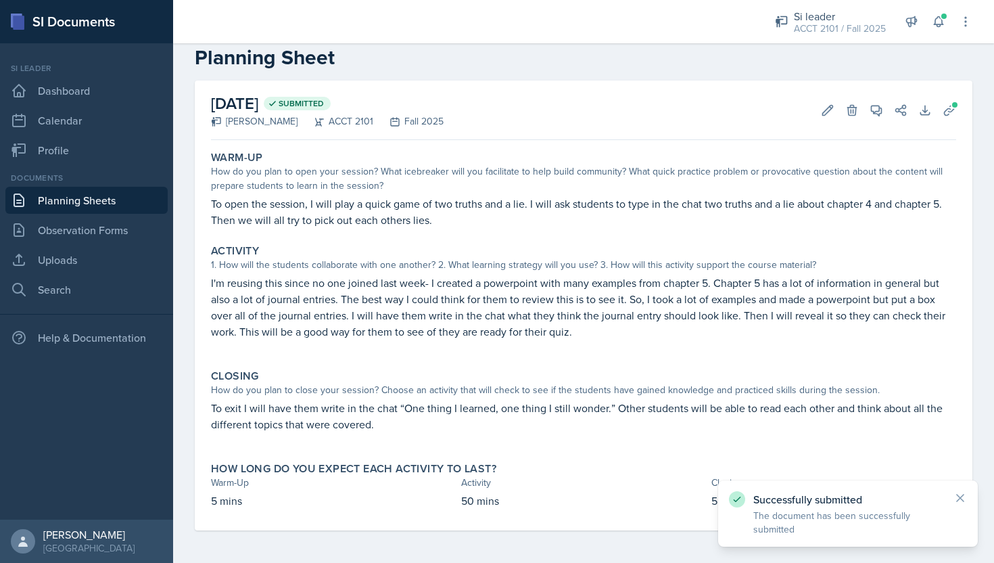
click at [143, 206] on link "Planning Sheets" at bounding box center [86, 200] width 162 height 27
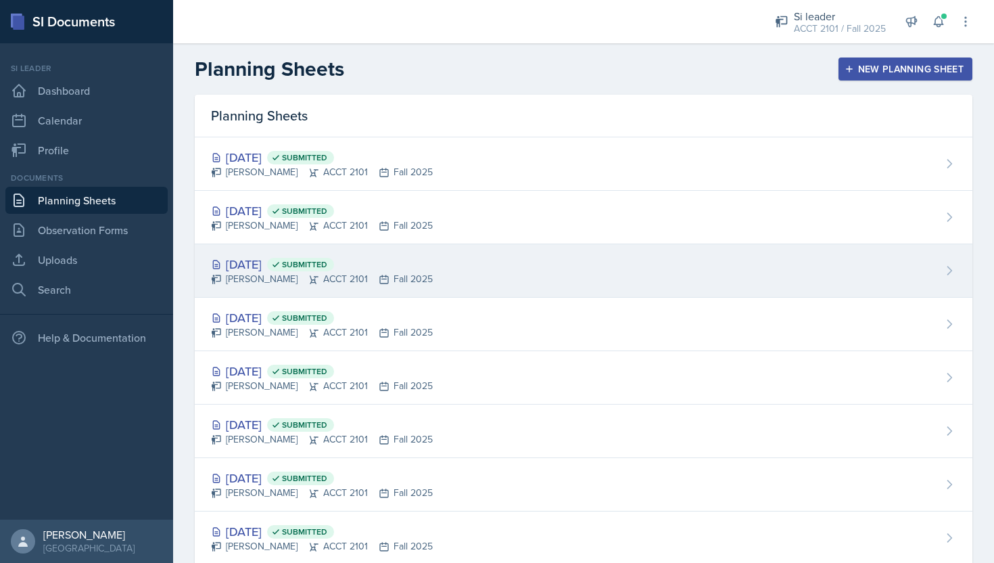
click at [461, 254] on div "[DATE] Submitted [PERSON_NAME] ACCT 2101 Fall 2025" at bounding box center [584, 270] width 778 height 53
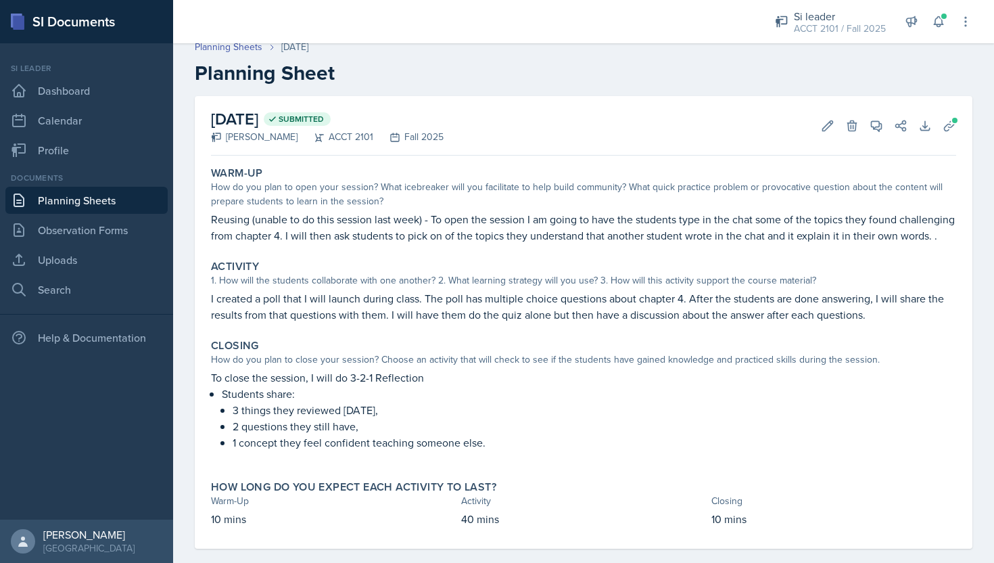
scroll to position [28, 0]
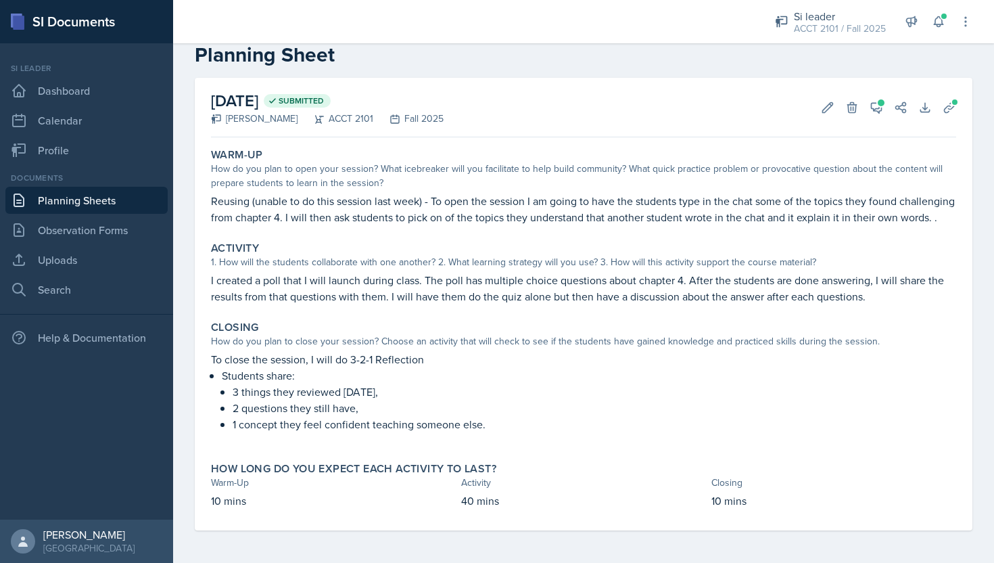
click at [108, 189] on link "Planning Sheets" at bounding box center [86, 200] width 162 height 27
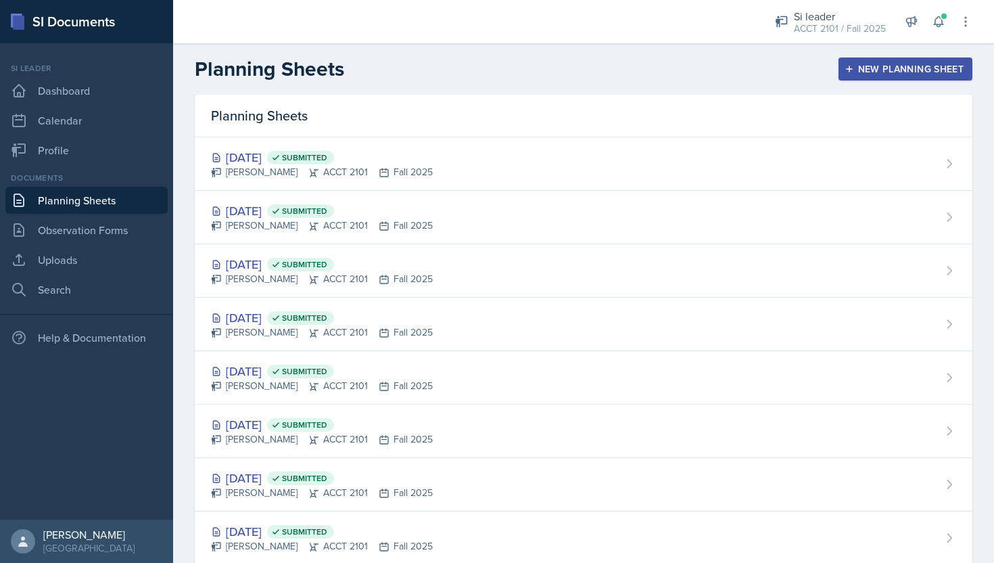
click at [920, 64] on div "New Planning Sheet" at bounding box center [905, 69] width 116 height 11
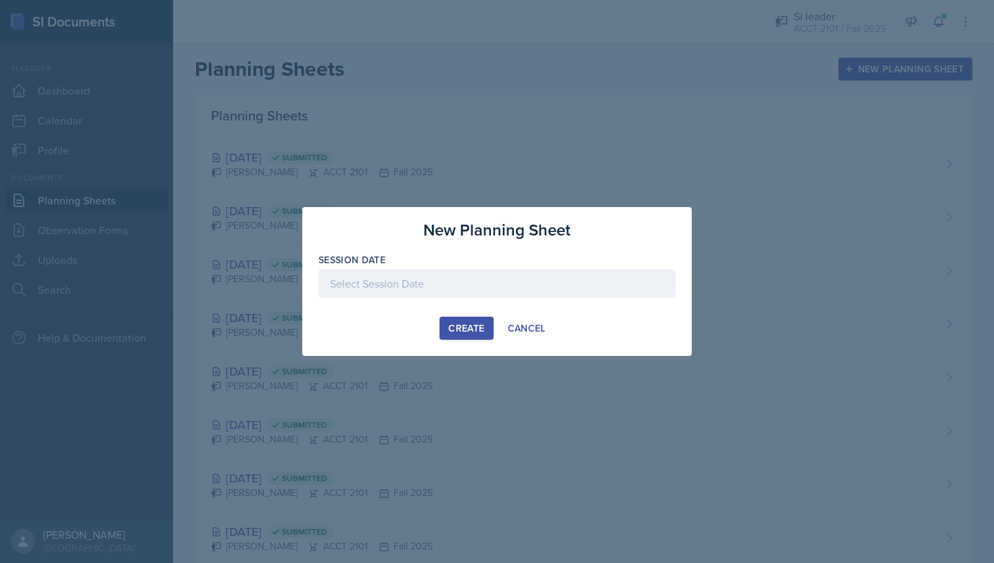
click at [501, 295] on div at bounding box center [497, 283] width 357 height 28
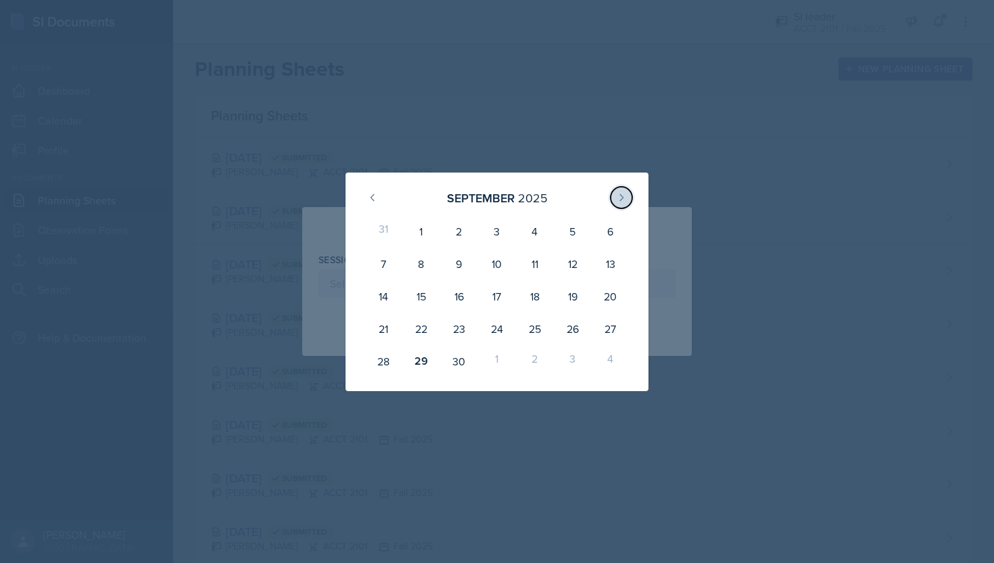
click at [618, 196] on icon at bounding box center [621, 197] width 11 height 11
click at [488, 229] on div "1" at bounding box center [497, 231] width 38 height 32
type input "[DATE]"
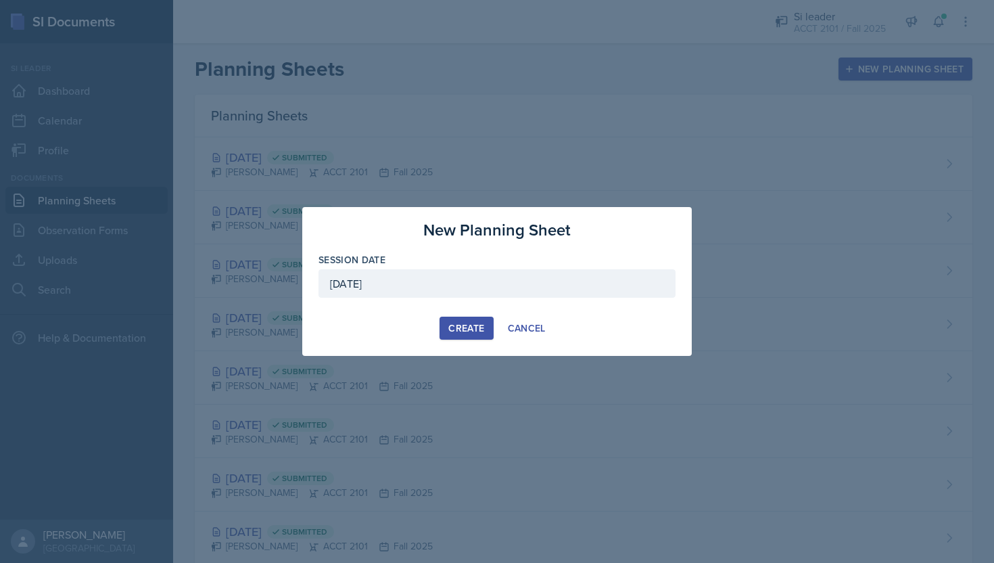
click at [454, 331] on div "Create" at bounding box center [466, 328] width 36 height 11
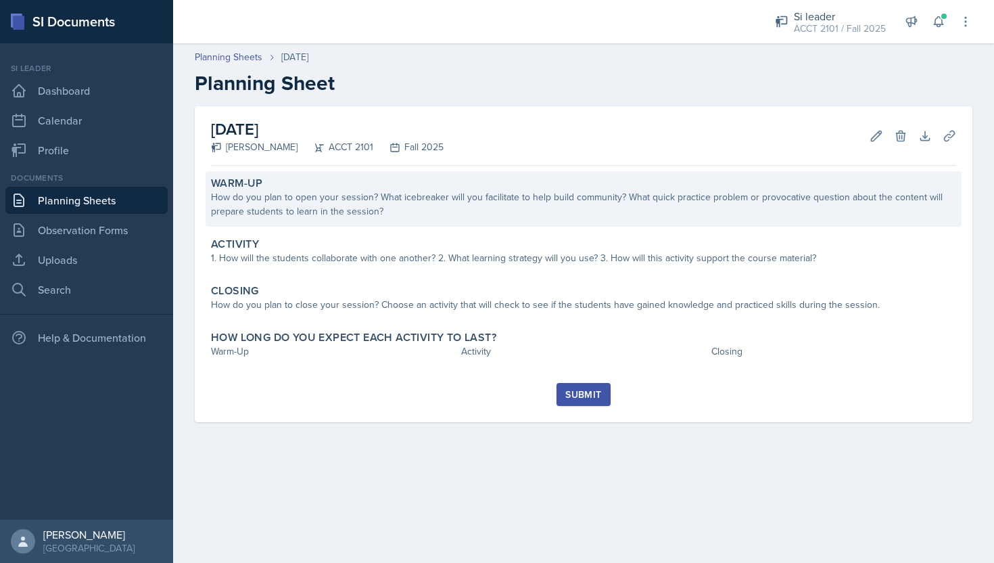
click at [348, 208] on div "How do you plan to open your session? What icebreaker will you facilitate to he…" at bounding box center [583, 204] width 745 height 28
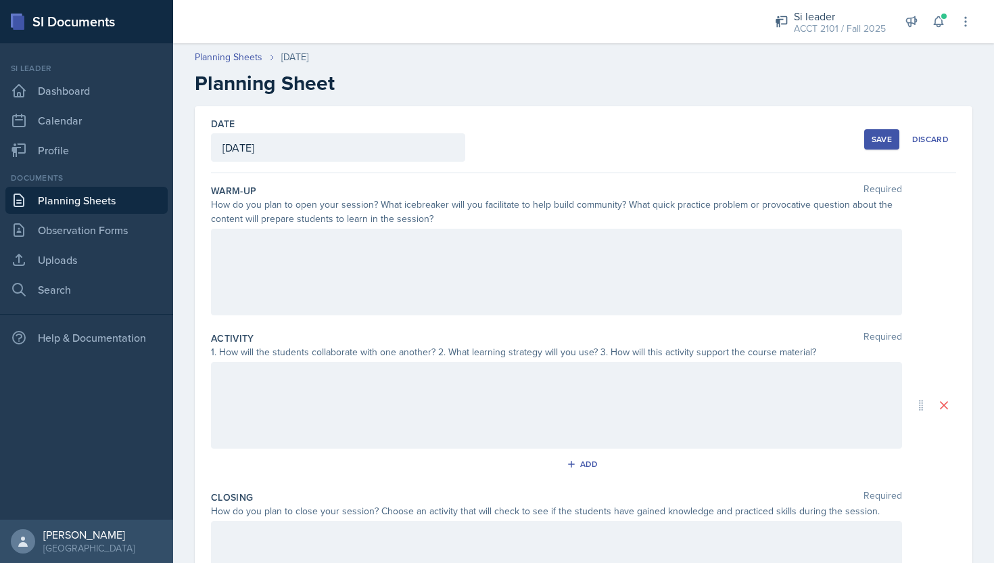
click at [334, 285] on div at bounding box center [556, 272] width 691 height 87
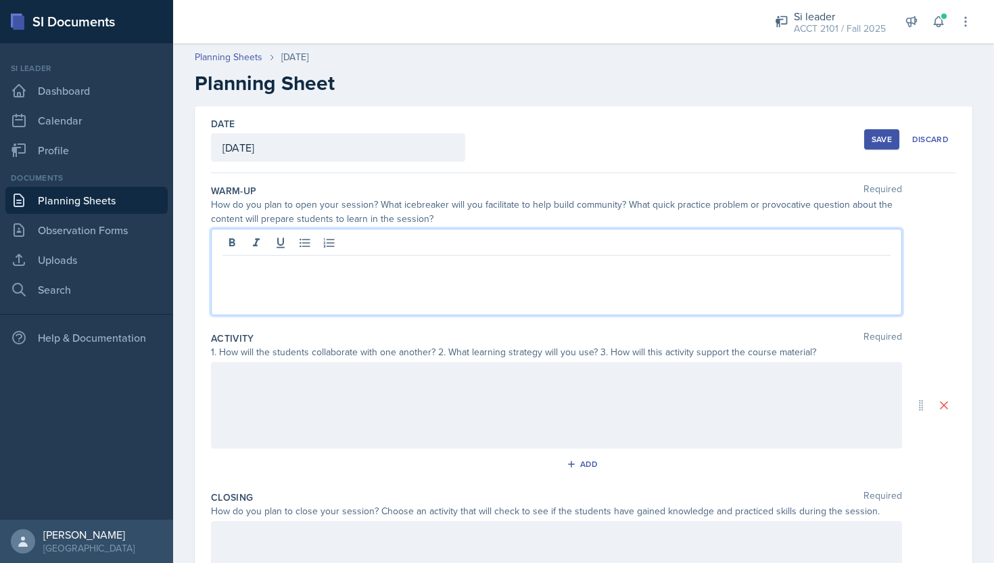
paste div
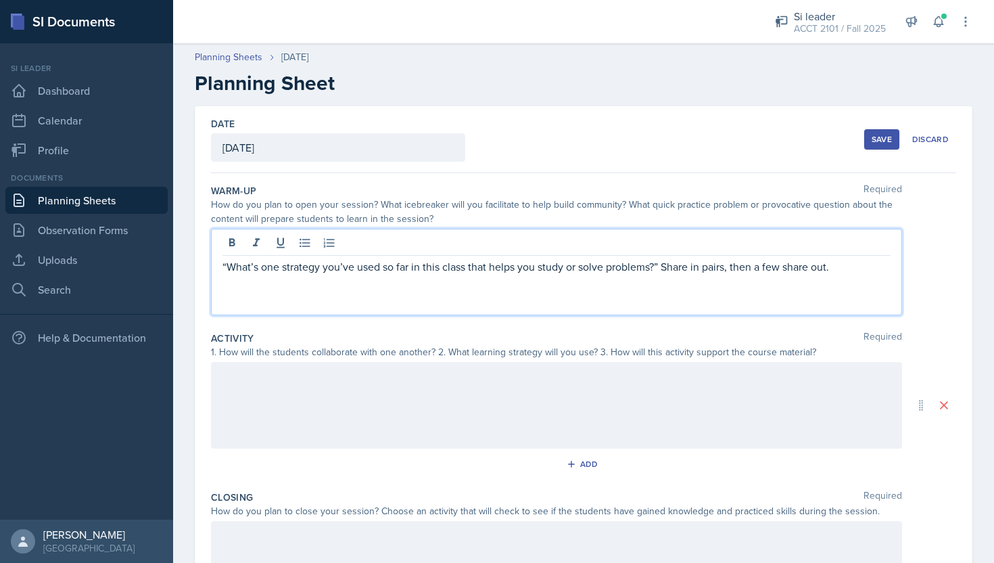
click at [223, 265] on p "“What’s one strategy you’ve used so far in this class that helps you study or s…" at bounding box center [557, 266] width 668 height 16
drag, startPoint x: 835, startPoint y: 268, endPoint x: 668, endPoint y: 270, distance: 167.7
click at [668, 270] on p "“What’s one strategy you’ve used so far in this class that helps you study or s…" at bounding box center [557, 266] width 668 height 16
click at [223, 264] on p "“What’s one strategy you’ve used so far in this class that helps you study or s…" at bounding box center [557, 266] width 668 height 16
click at [872, 268] on p "I will have the students type on the chat, “What’s one strategy you’ve used so …" at bounding box center [557, 266] width 668 height 16
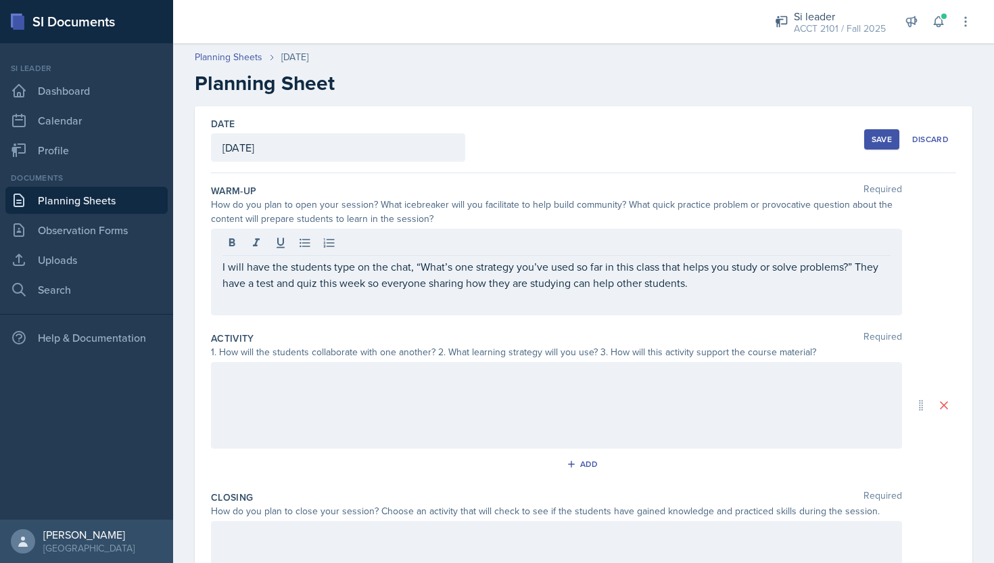
click at [799, 404] on div at bounding box center [556, 405] width 691 height 87
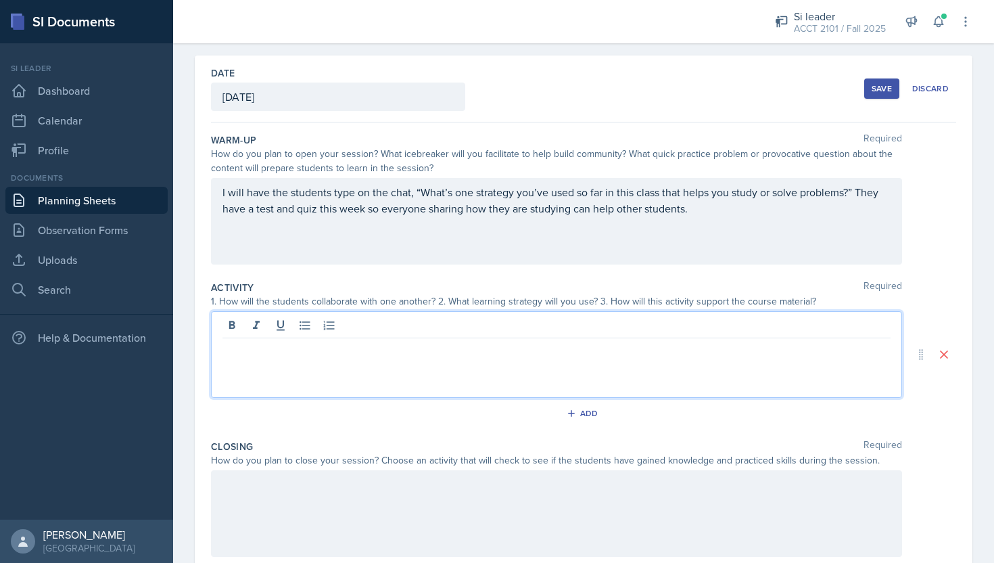
scroll to position [66, 0]
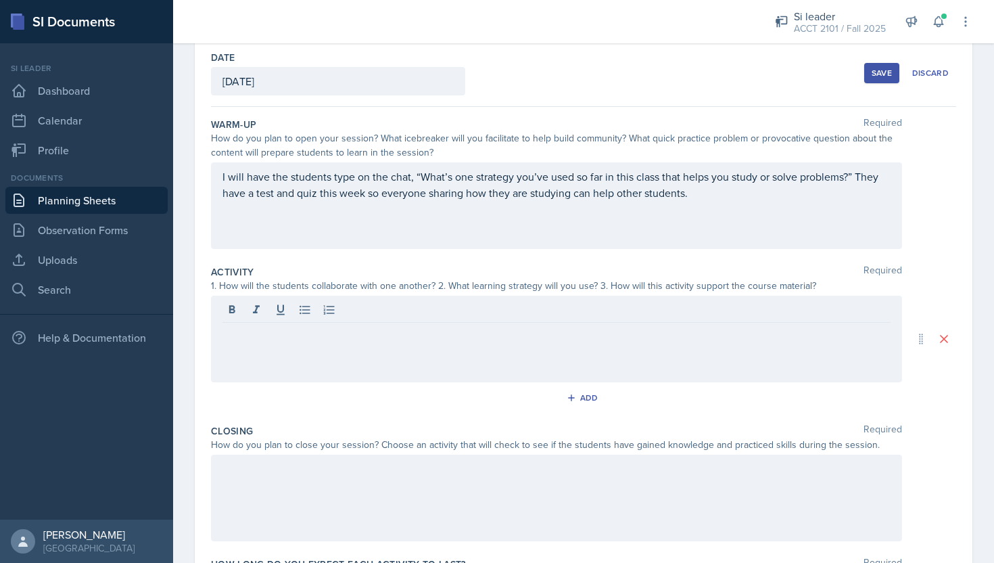
click at [742, 352] on div at bounding box center [556, 339] width 691 height 87
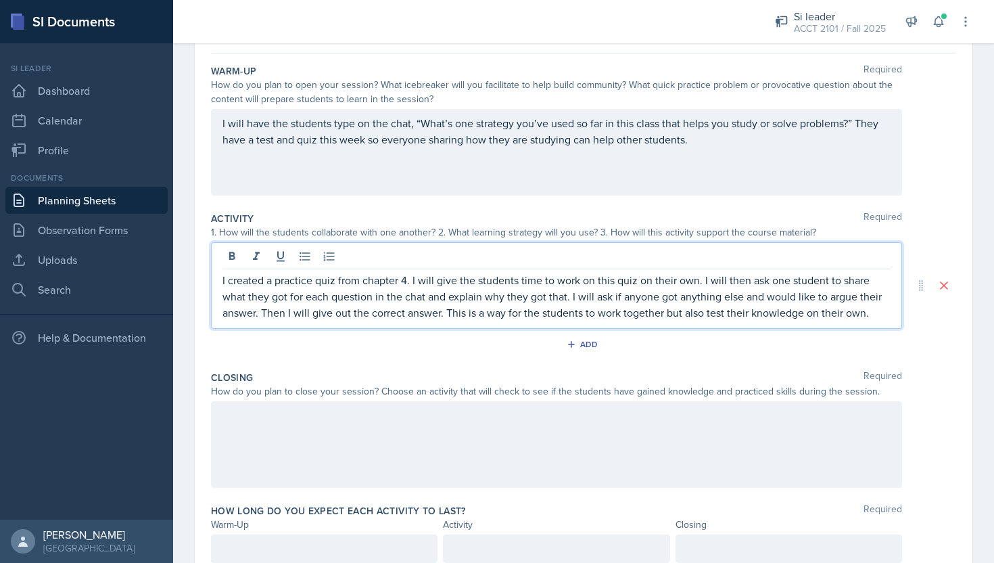
click at [673, 450] on div at bounding box center [556, 444] width 691 height 87
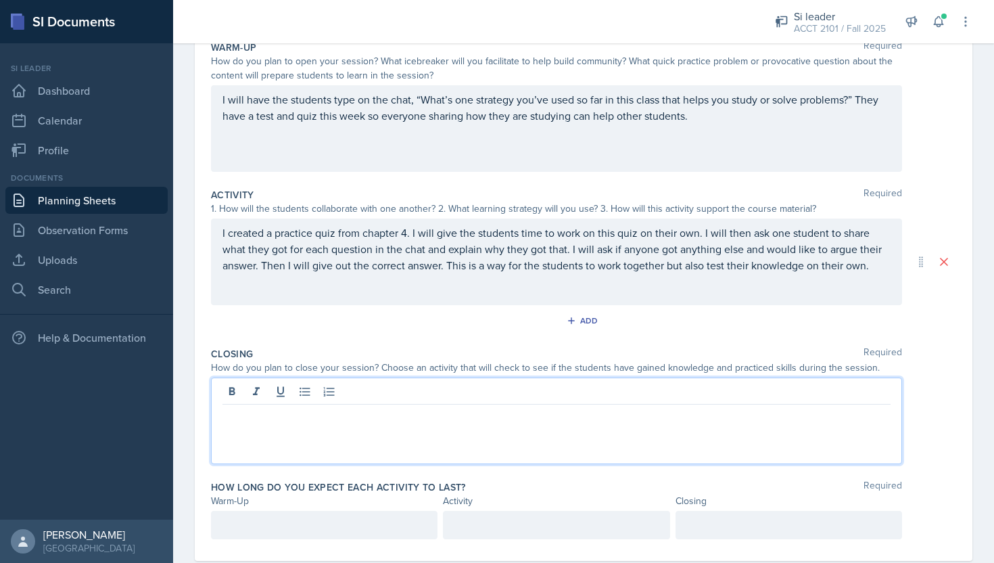
scroll to position [174, 0]
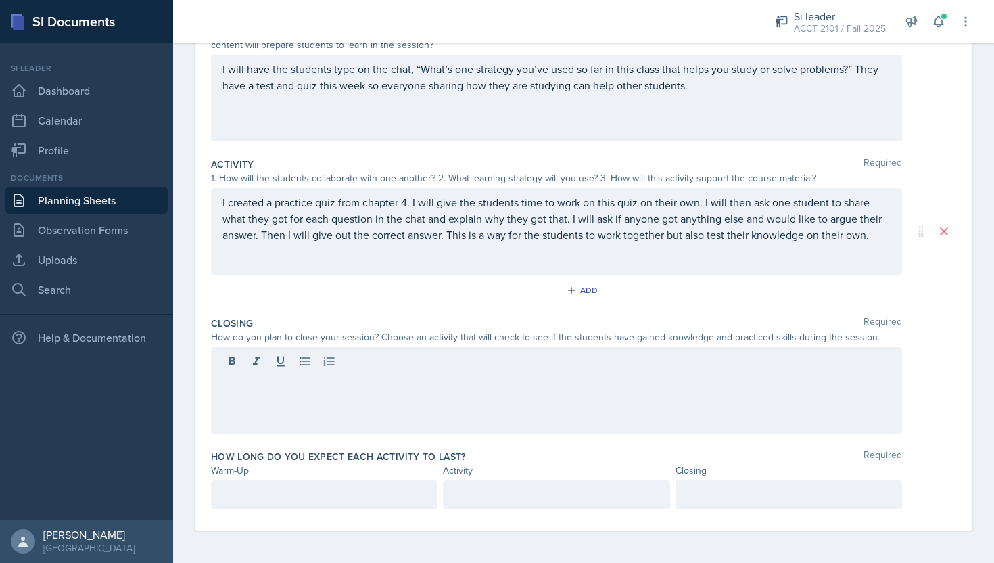
click at [635, 403] on div at bounding box center [556, 390] width 691 height 87
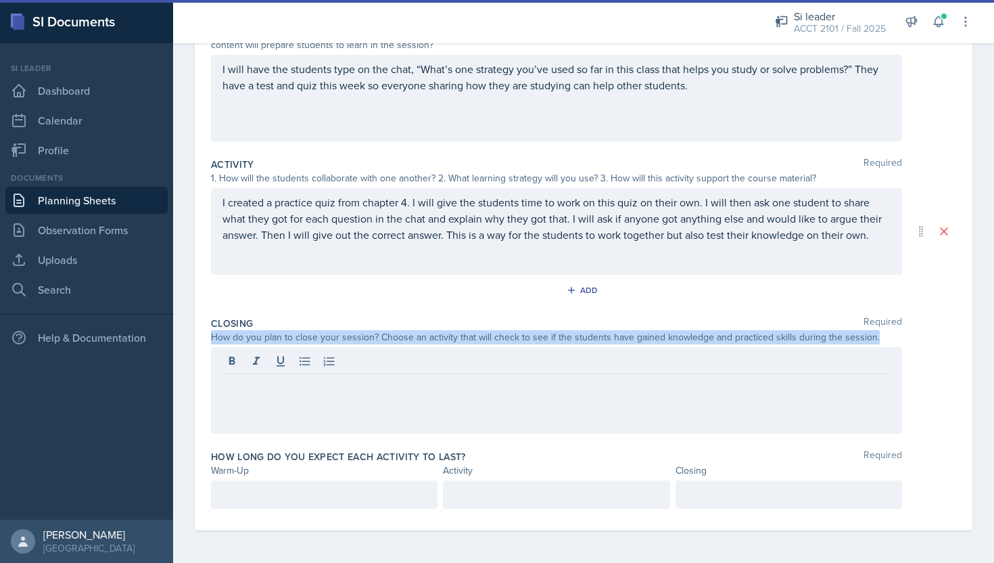
drag, startPoint x: 210, startPoint y: 337, endPoint x: 924, endPoint y: 365, distance: 714.1
click at [924, 365] on div "Closing Required How do you plan to close your session? Choose an activity that…" at bounding box center [583, 377] width 745 height 133
copy div "How do you plan to close your session? Choose an activity that will check to se…"
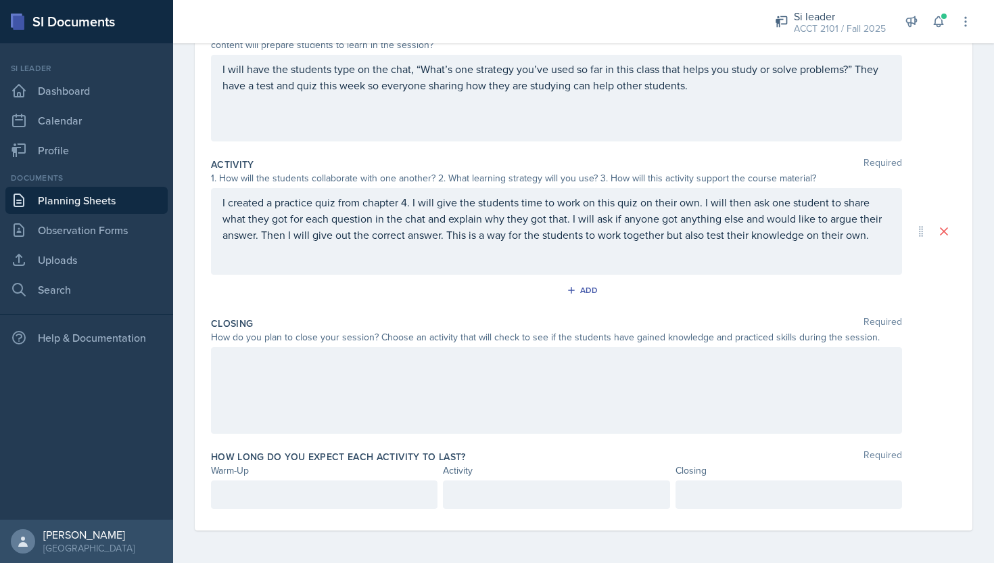
click at [327, 388] on div at bounding box center [556, 390] width 691 height 87
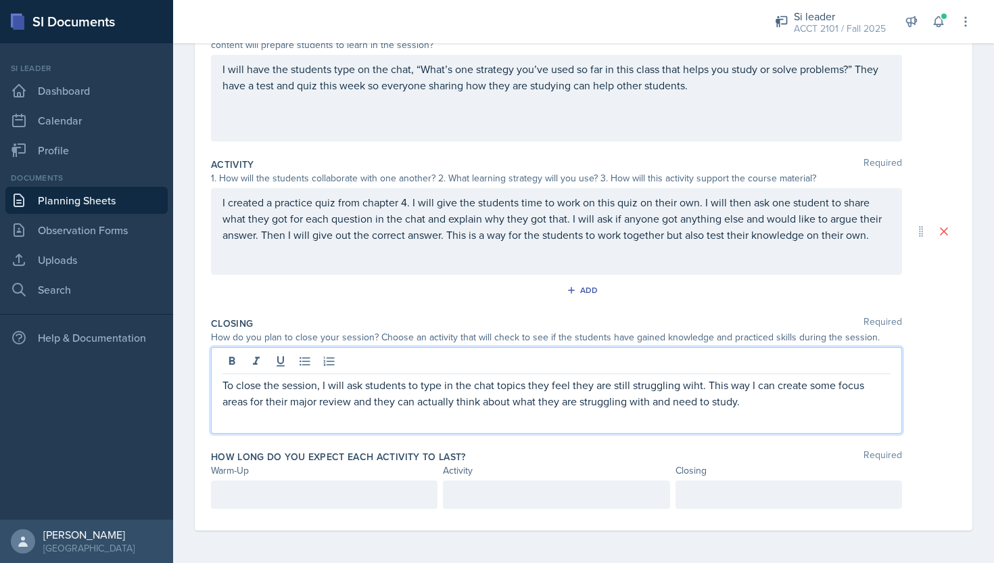
click at [701, 381] on p "To close the session, I will ask students to type in the chat topics they feel …" at bounding box center [557, 393] width 668 height 32
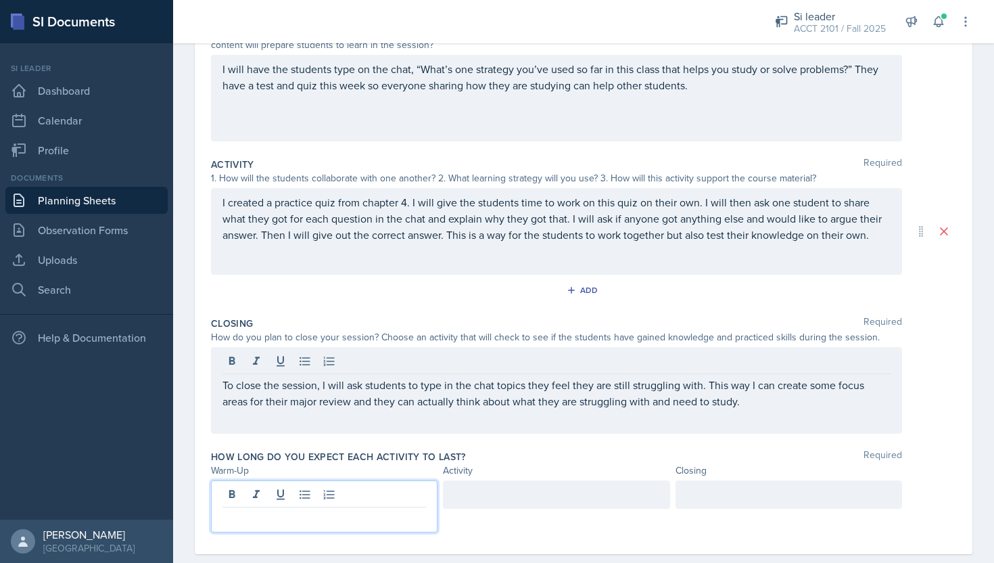
click at [325, 510] on p at bounding box center [325, 518] width 204 height 16
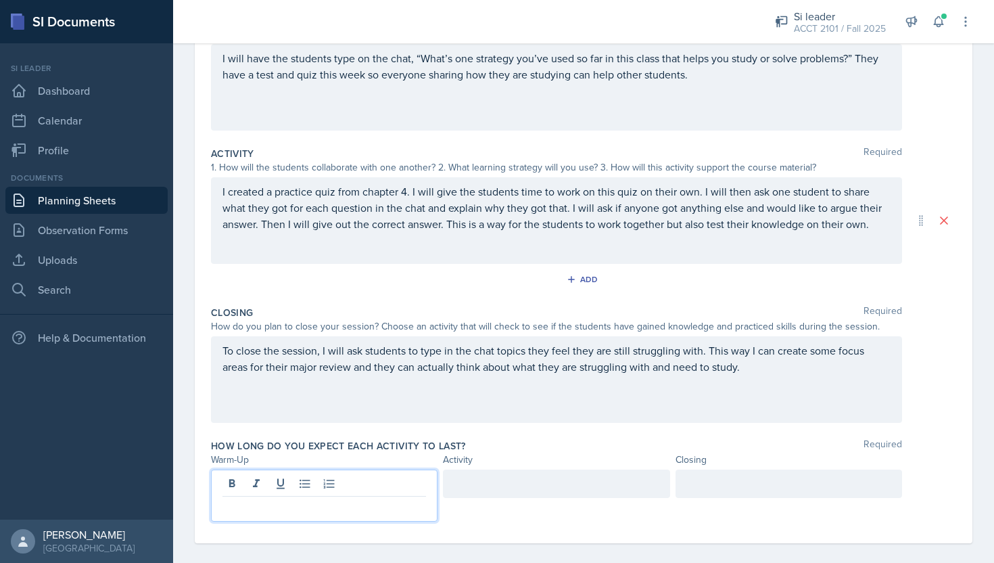
scroll to position [182, 0]
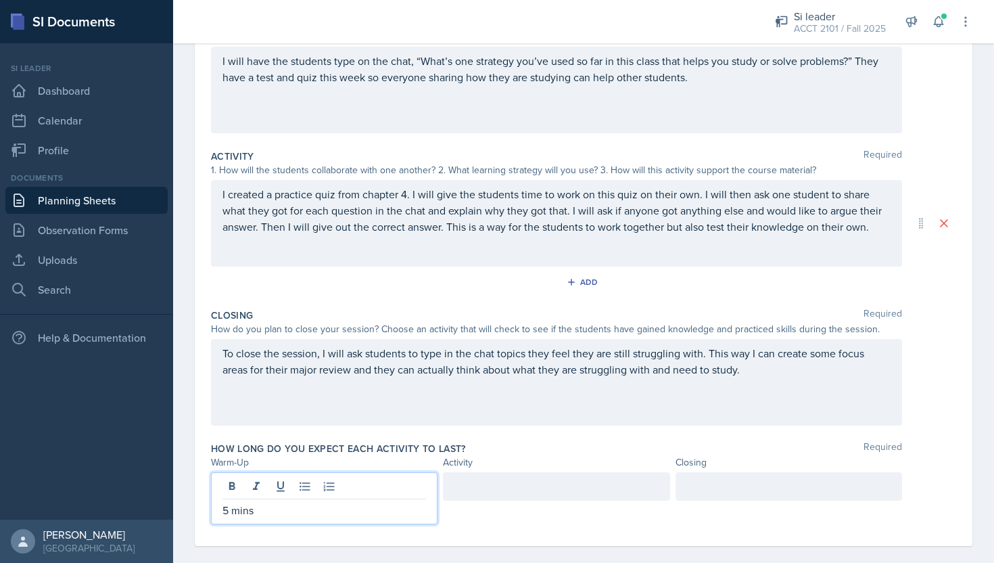
click at [509, 476] on div at bounding box center [556, 486] width 227 height 28
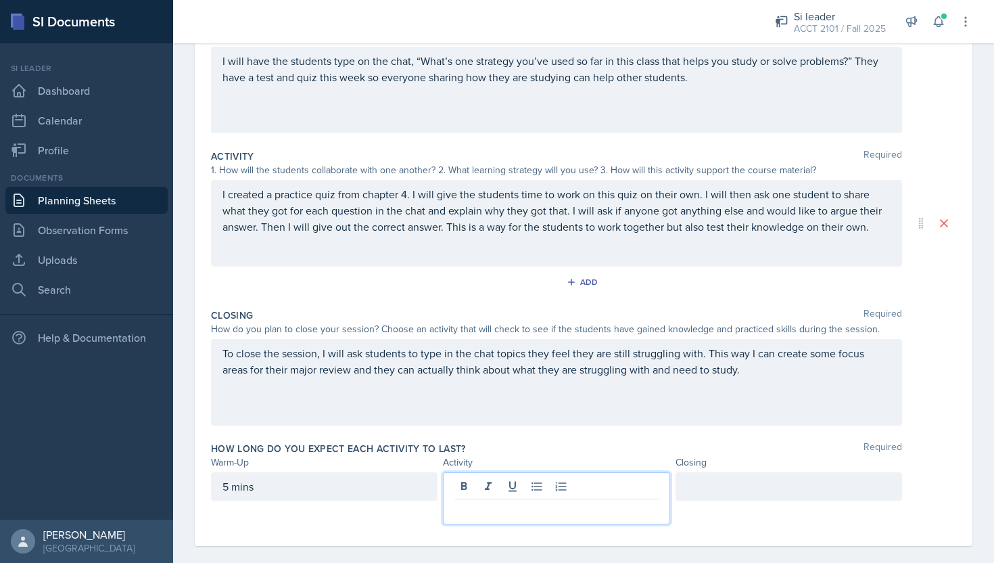
scroll to position [197, 0]
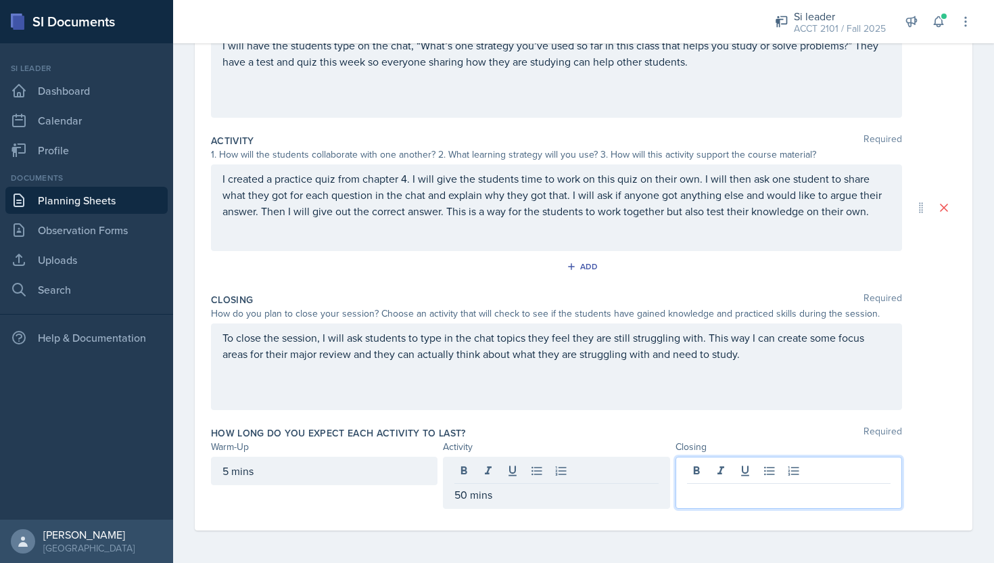
click at [707, 469] on div at bounding box center [789, 483] width 227 height 52
click at [808, 422] on div "How long do you expect each activity to last? Required Warm-Up Activity Closing…" at bounding box center [583, 470] width 745 height 99
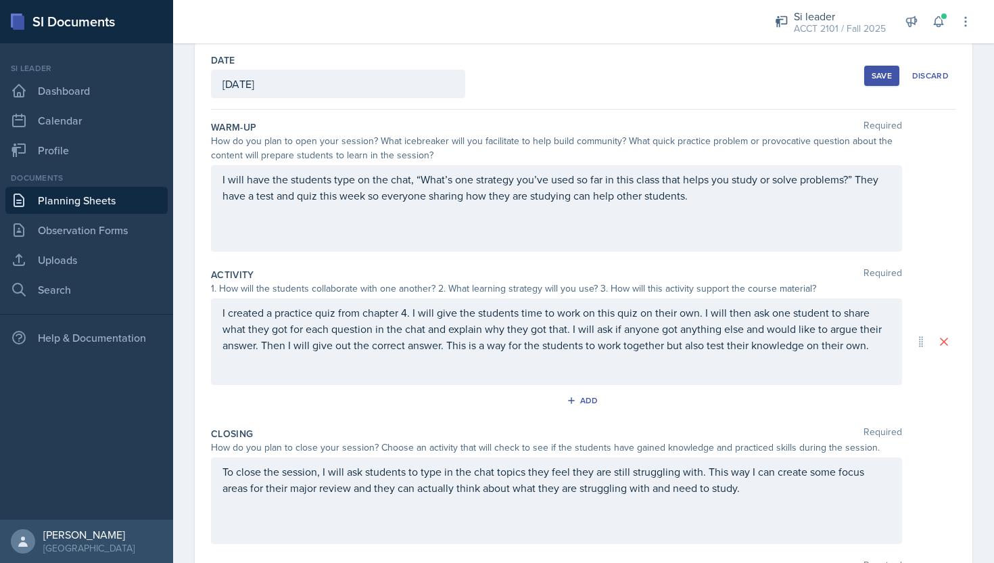
scroll to position [61, 0]
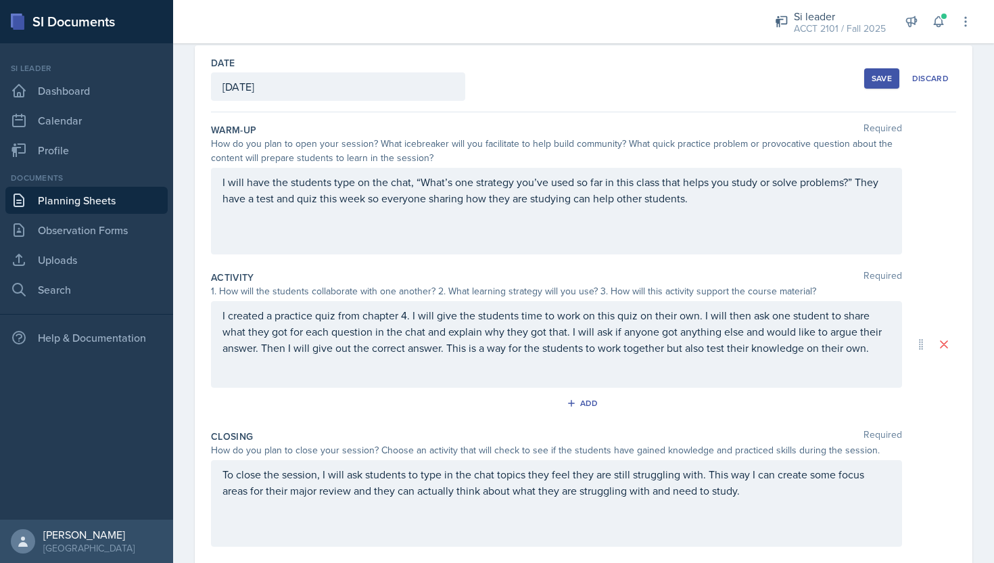
click at [880, 80] on div "Save" at bounding box center [882, 78] width 20 height 11
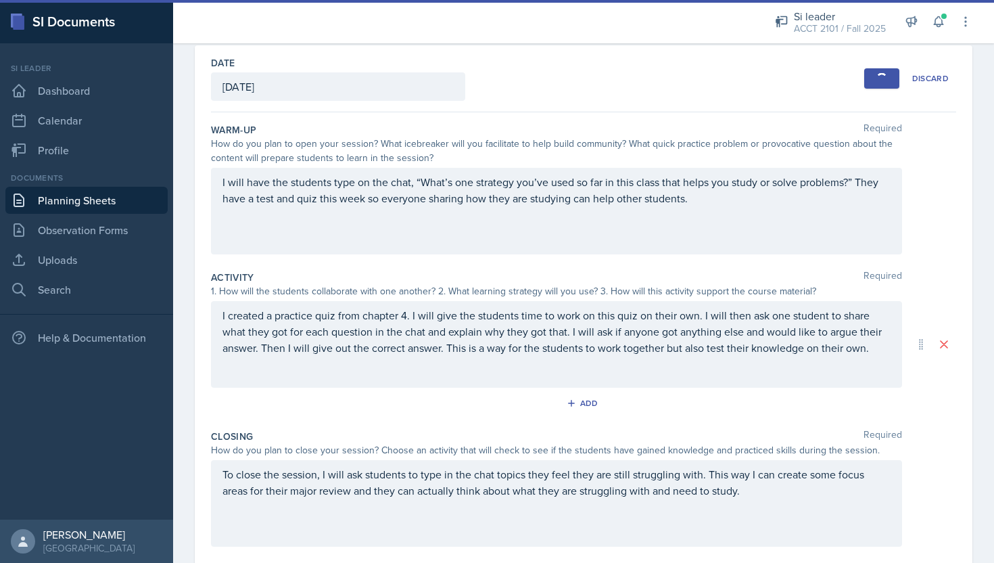
scroll to position [35, 0]
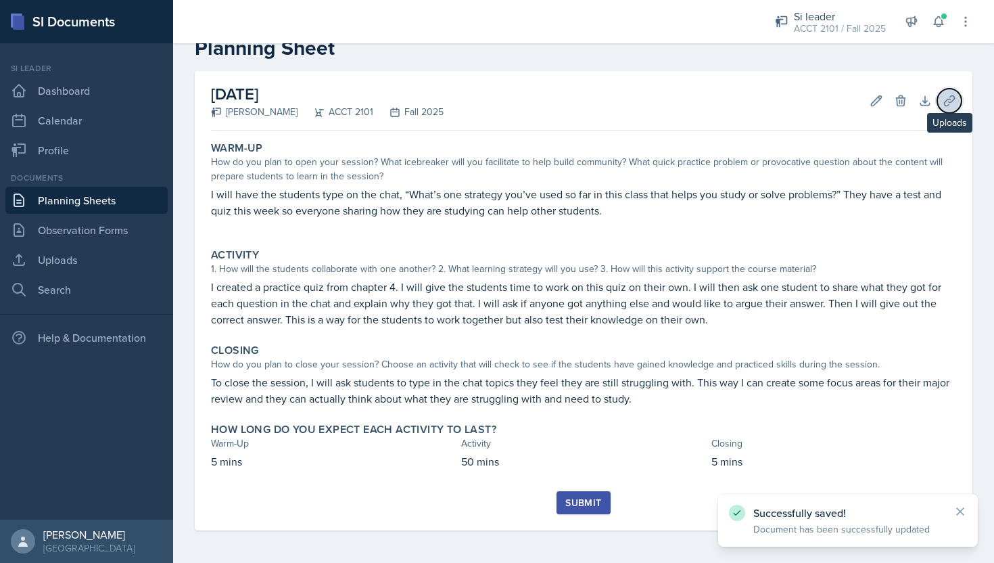
click at [959, 95] on button "Uploads" at bounding box center [949, 101] width 24 height 24
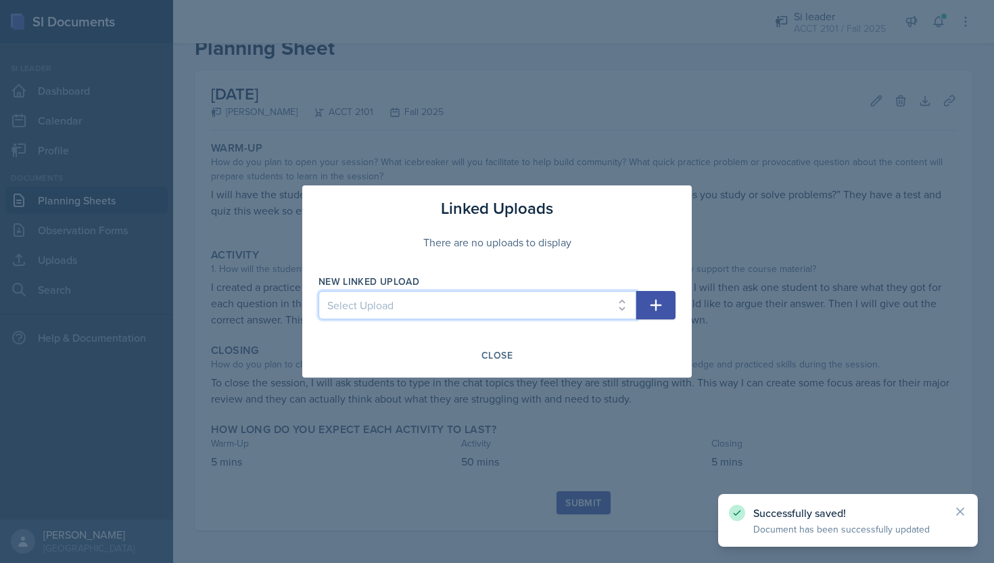
click at [568, 313] on select "Select Upload Session 1 Ch 1 Slides Major Review 1 Chapter 3 ACCT 2101 slides a…" at bounding box center [478, 305] width 318 height 28
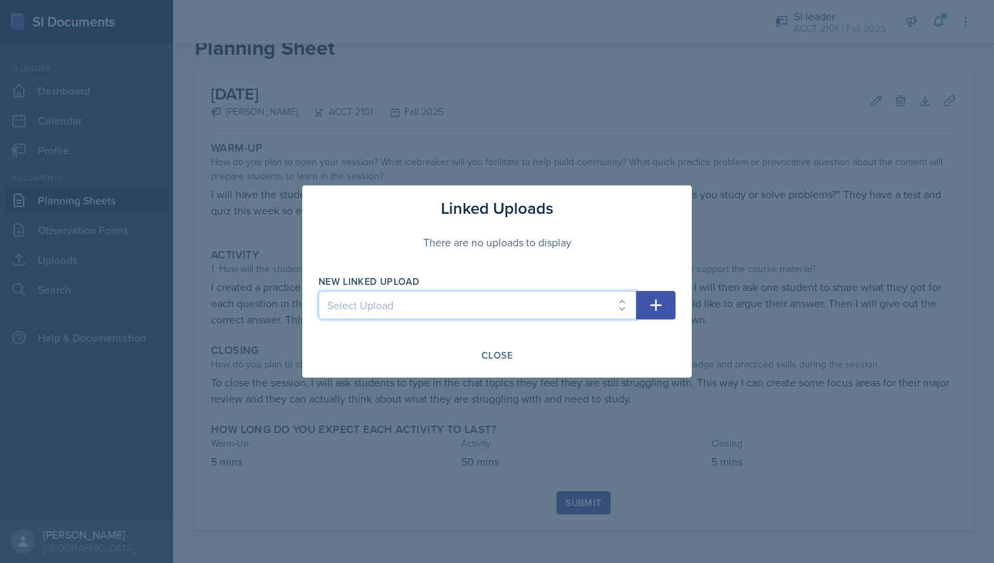
select select "70dd327f-6f72-4ce5-9dc6-5223d505a539"
click at [645, 315] on button "button" at bounding box center [655, 305] width 39 height 28
select select
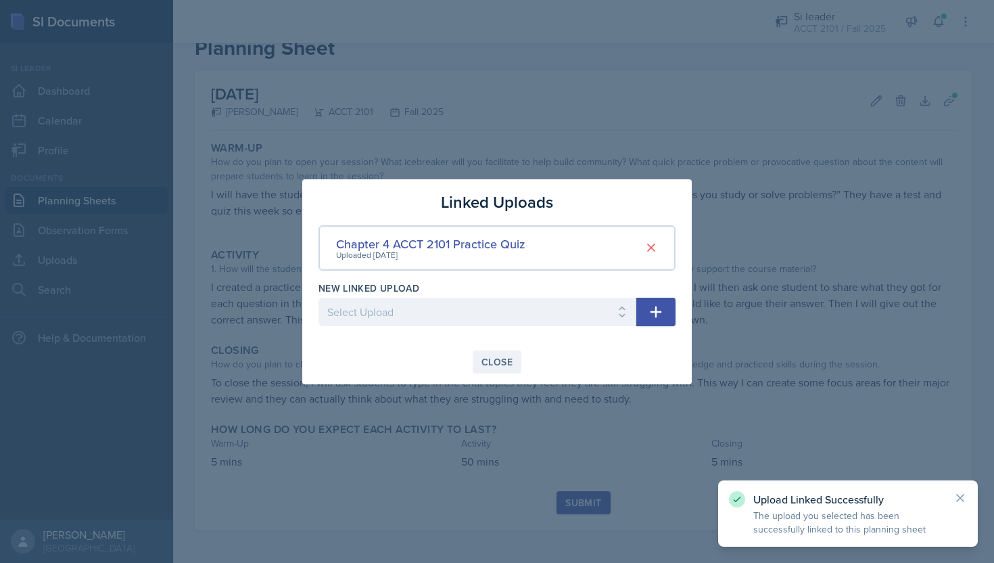
click at [497, 363] on div "Close" at bounding box center [497, 361] width 31 height 11
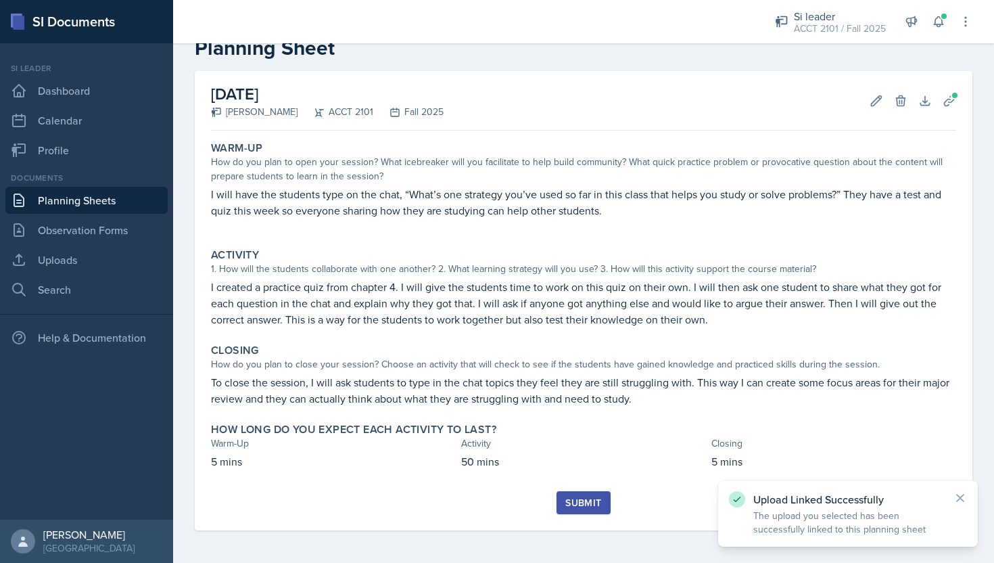
click at [590, 486] on div "Warm-Up How do you plan to open your session? What icebreaker will you facilita…" at bounding box center [583, 313] width 745 height 355
click at [590, 507] on div "Submit" at bounding box center [583, 502] width 36 height 11
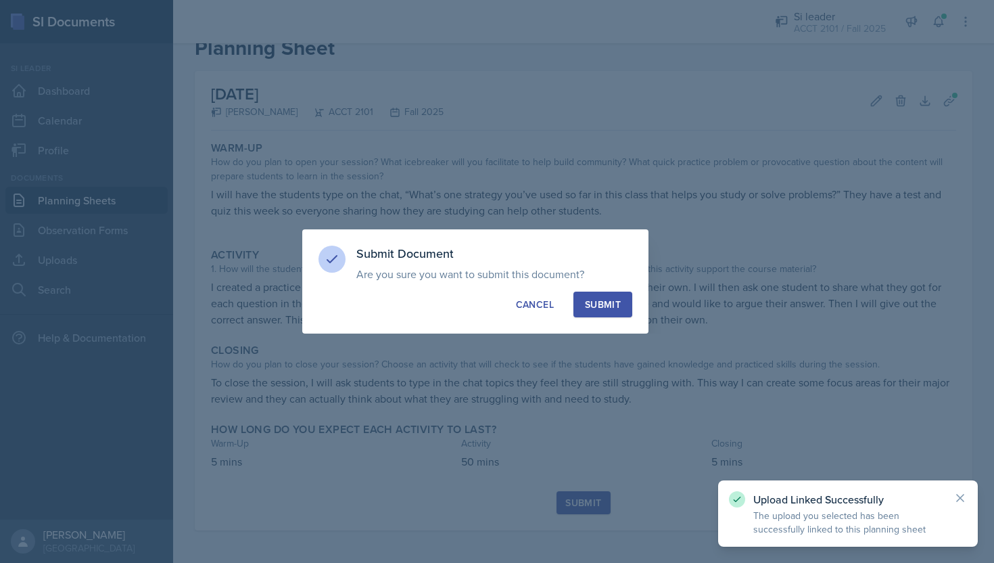
click at [625, 298] on button "Submit" at bounding box center [603, 304] width 59 height 26
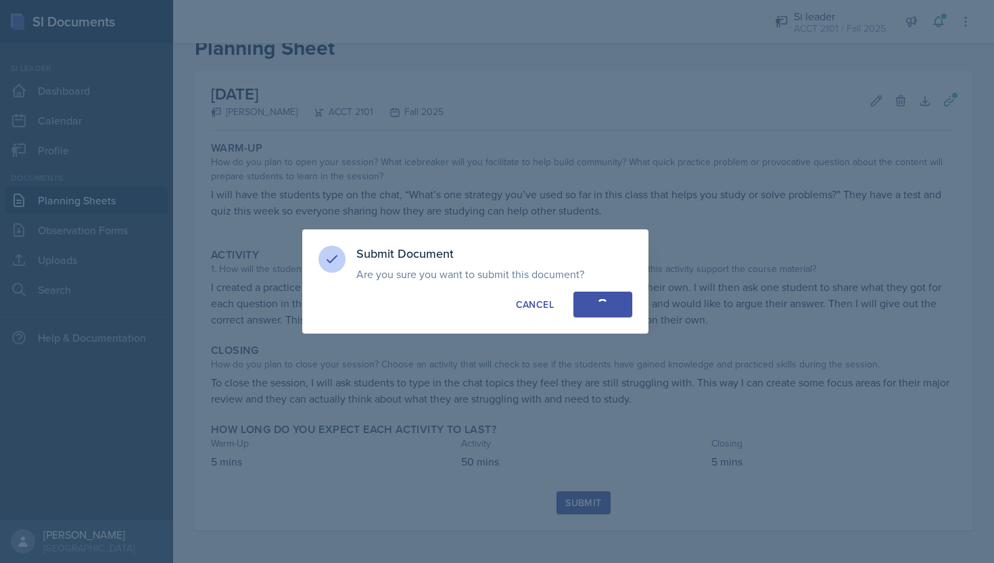
scroll to position [0, 0]
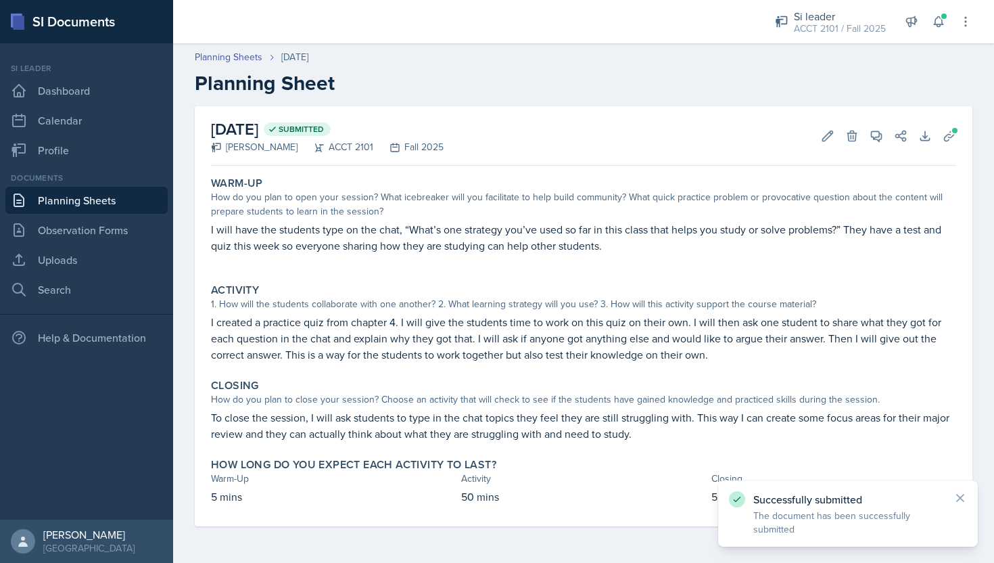
click at [108, 197] on link "Planning Sheets" at bounding box center [86, 200] width 162 height 27
